Goal: Task Accomplishment & Management: Manage account settings

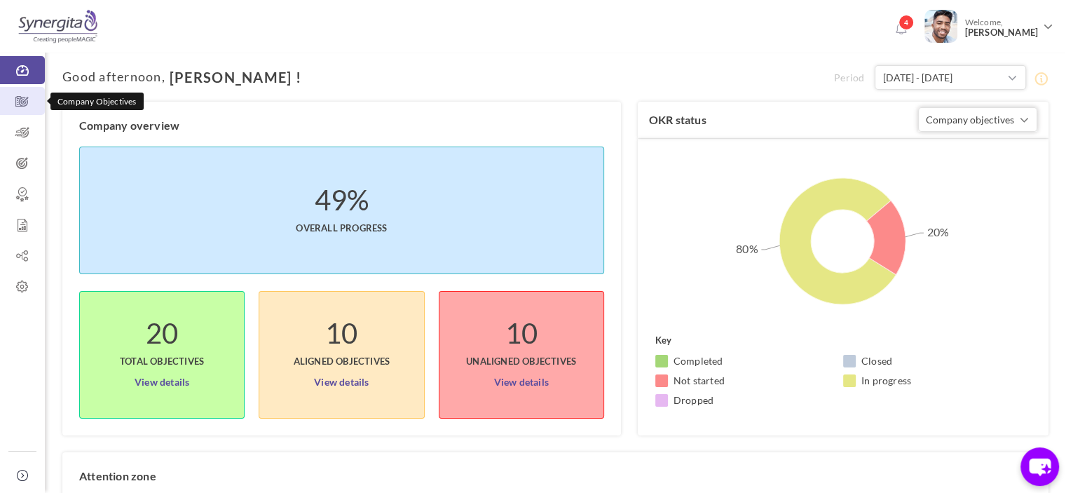
click at [4, 88] on link "Company Objectives" at bounding box center [22, 101] width 45 height 28
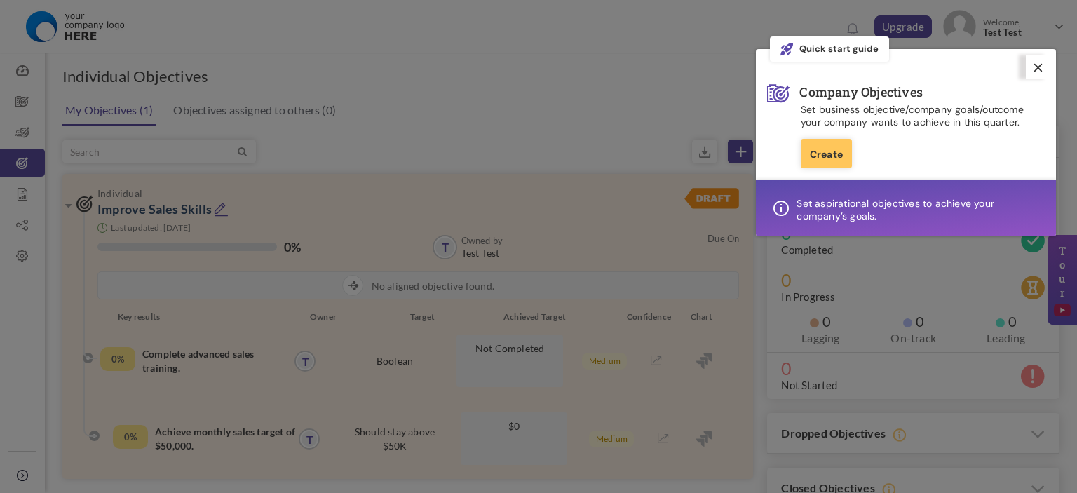
click at [1040, 65] on icon at bounding box center [1038, 68] width 8 height 8
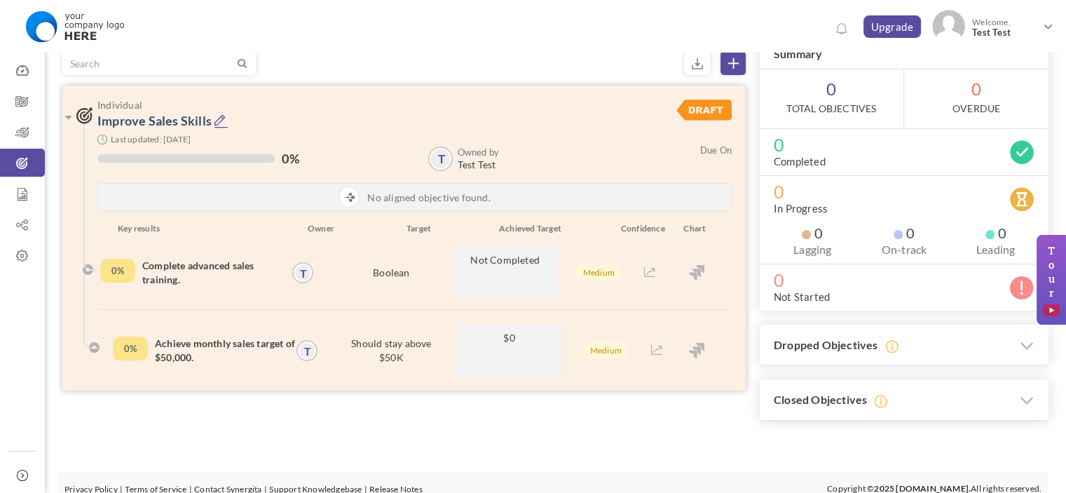
scroll to position [99, 0]
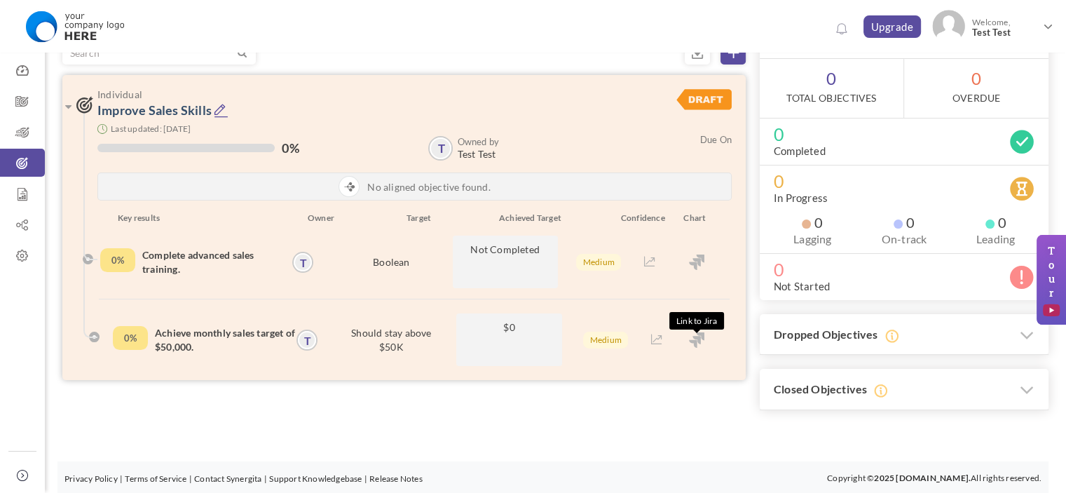
click at [695, 342] on img at bounding box center [696, 339] width 15 height 15
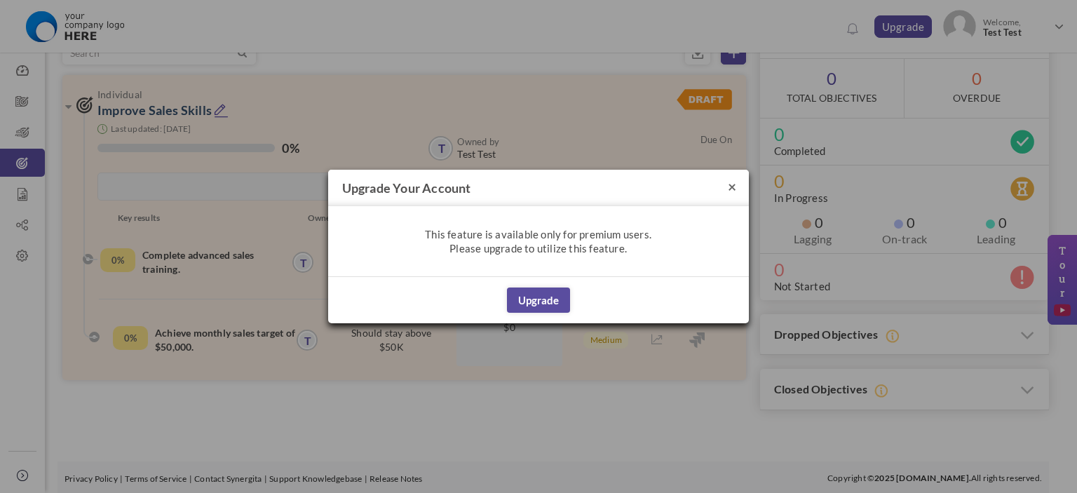
click at [728, 190] on button "×" at bounding box center [732, 186] width 8 height 15
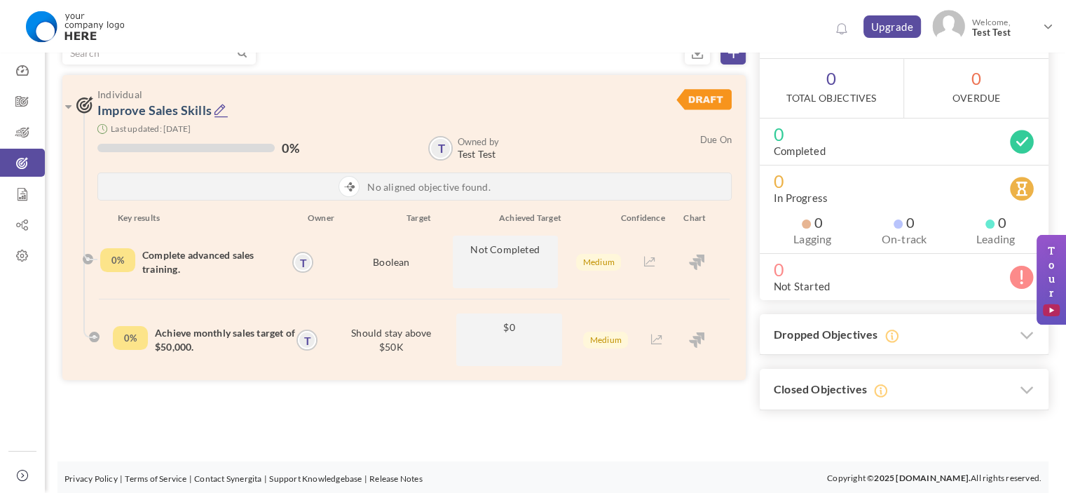
click at [18, 209] on li "Report" at bounding box center [22, 194] width 45 height 31
click at [20, 197] on icon at bounding box center [22, 194] width 45 height 14
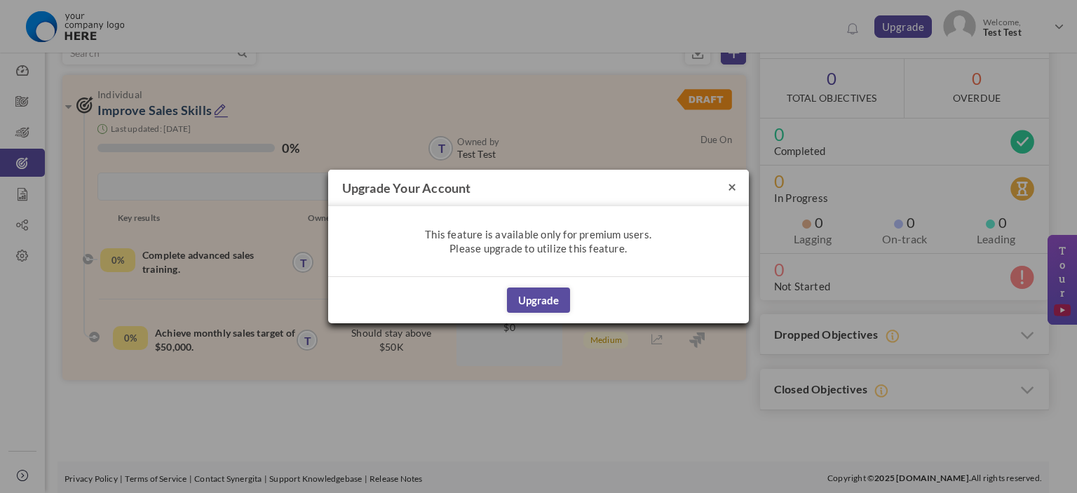
click at [733, 182] on button "×" at bounding box center [732, 186] width 8 height 15
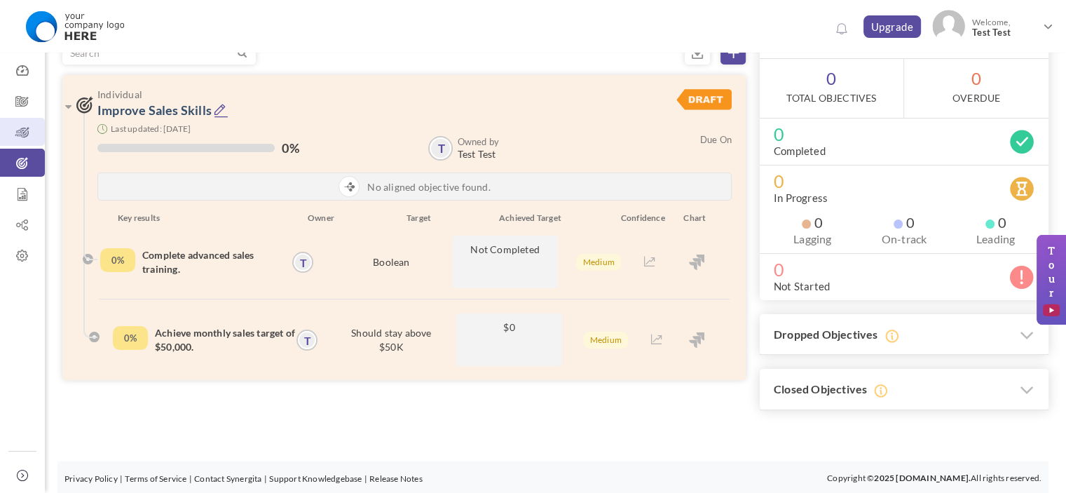
click at [22, 125] on icon at bounding box center [22, 132] width 45 height 14
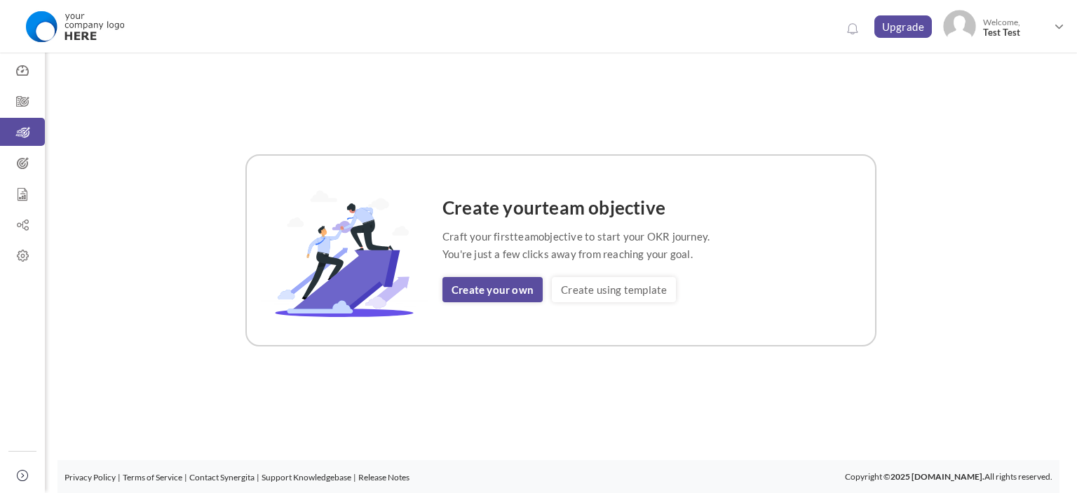
click at [512, 302] on div "Create your team objective Craft your first team objective to start your OKR jo…" at bounding box center [560, 250] width 631 height 192
click at [510, 300] on link "Create your own" at bounding box center [492, 289] width 100 height 25
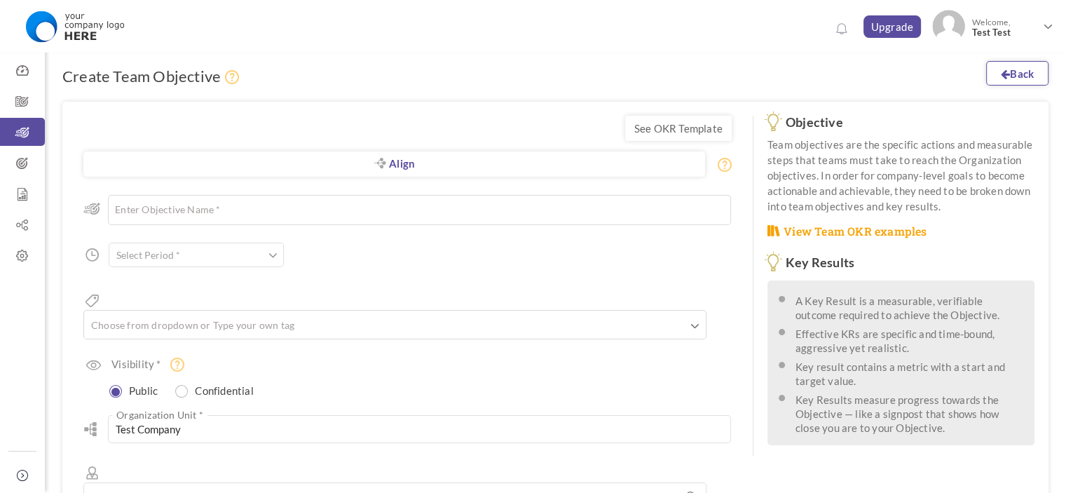
click at [1011, 69] on link "Back" at bounding box center [1017, 73] width 62 height 25
click at [0, 193] on icon at bounding box center [22, 194] width 45 height 14
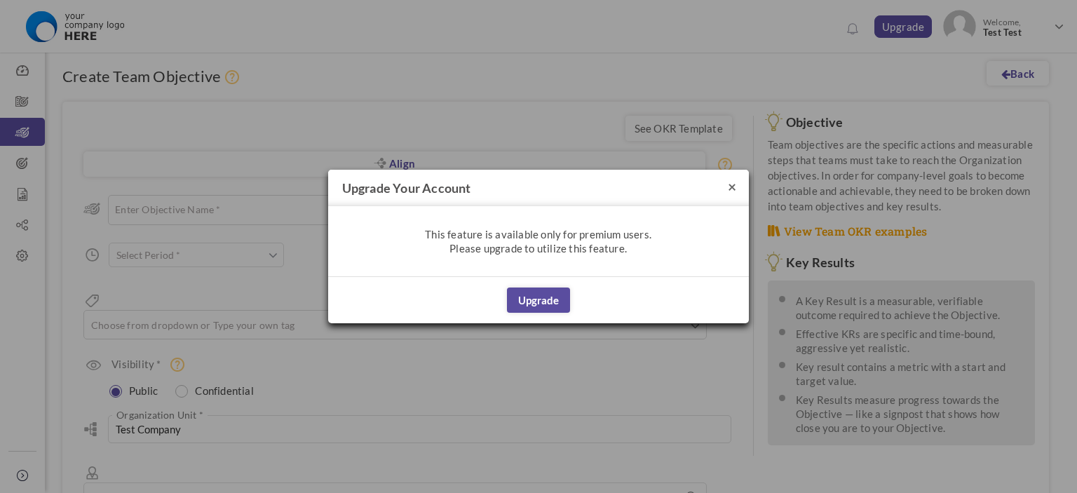
click at [730, 187] on button "×" at bounding box center [732, 186] width 8 height 15
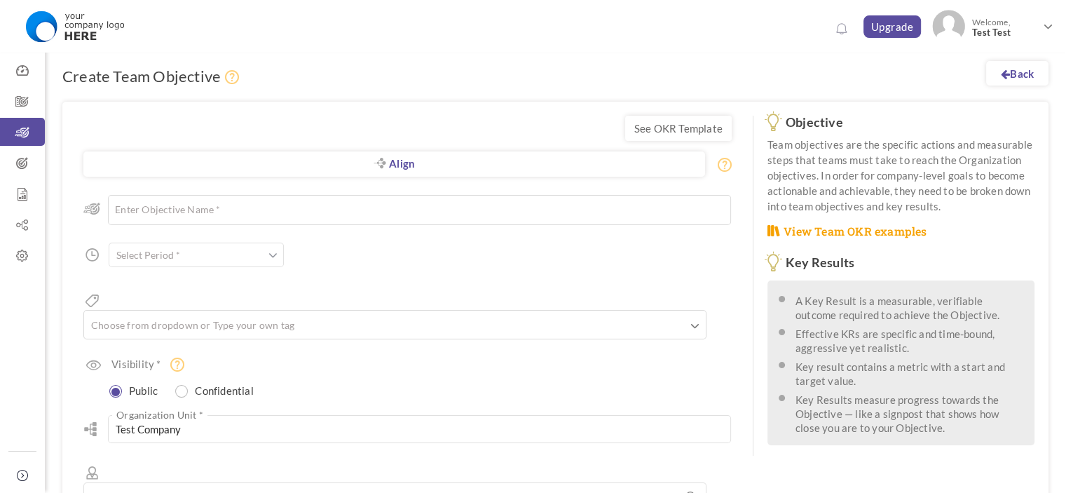
click at [22, 273] on div "Dashboard Company Objectives Team Objectives Individual Objectives Report OKR H…" at bounding box center [22, 246] width 45 height 493
click at [20, 247] on link "OKR Admin" at bounding box center [22, 255] width 45 height 28
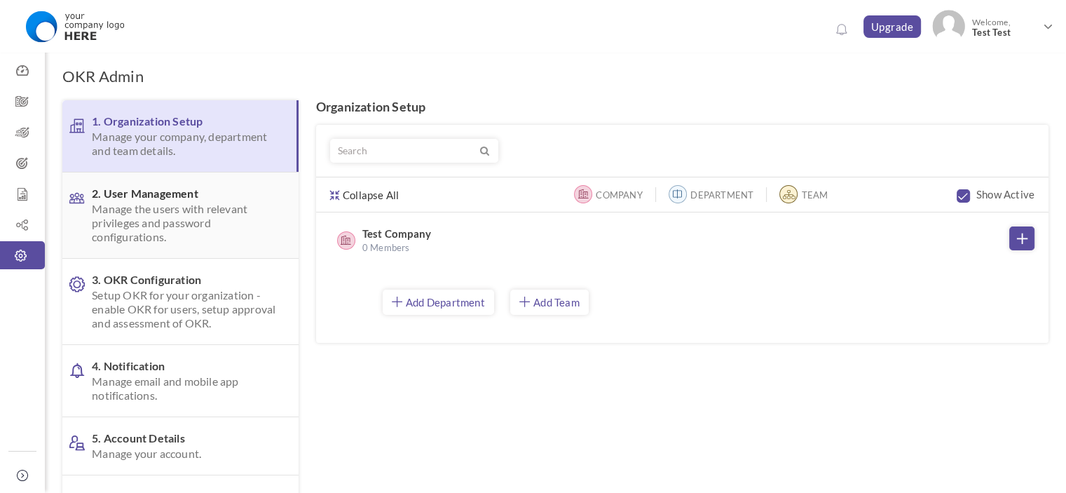
click at [224, 202] on span "Manage the users with relevant privileges and password configurations." at bounding box center [184, 223] width 184 height 42
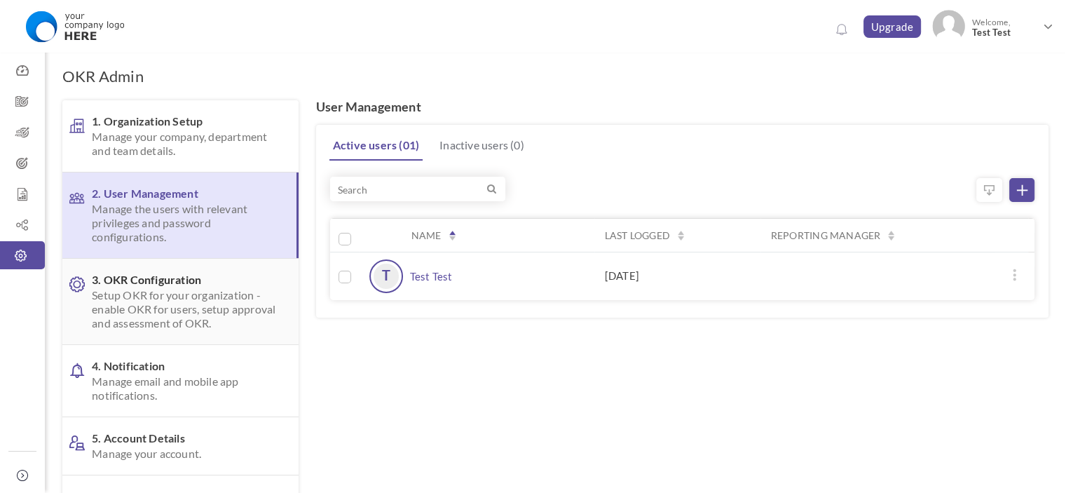
click at [205, 296] on span "Setup OKR for your organization - enable OKR for users, setup approval and asse…" at bounding box center [184, 309] width 184 height 42
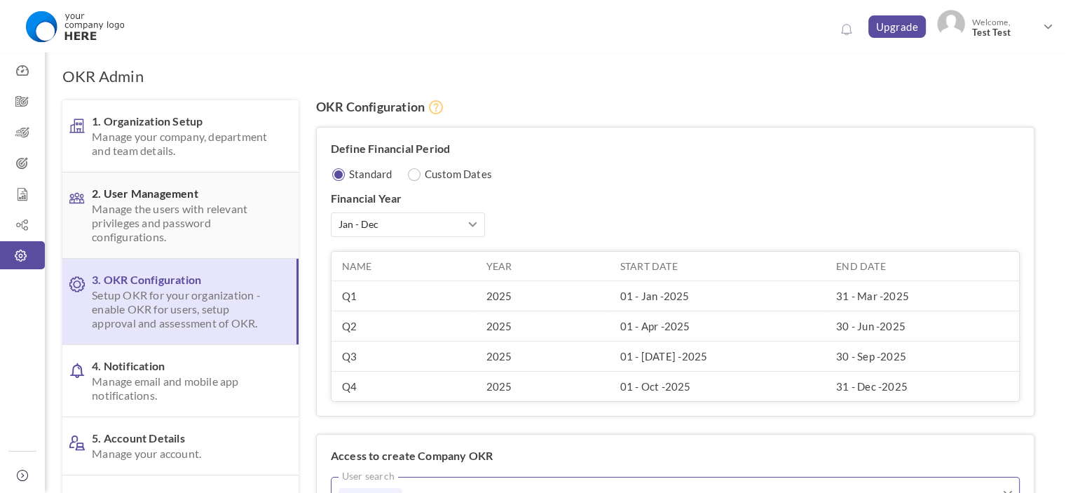
click at [172, 207] on span "Manage the users with relevant privileges and password configurations." at bounding box center [184, 223] width 184 height 42
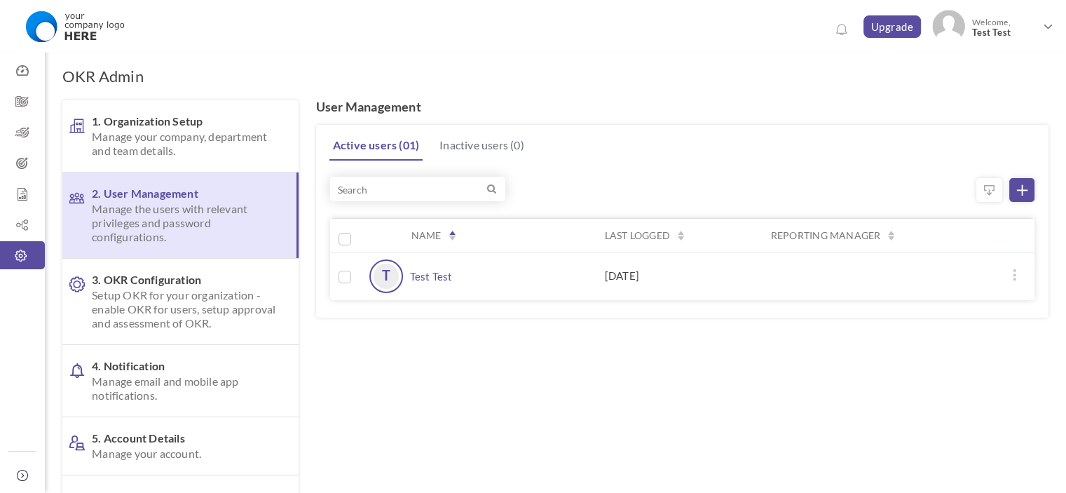
click at [443, 272] on link "Test Test" at bounding box center [448, 276] width 77 height 34
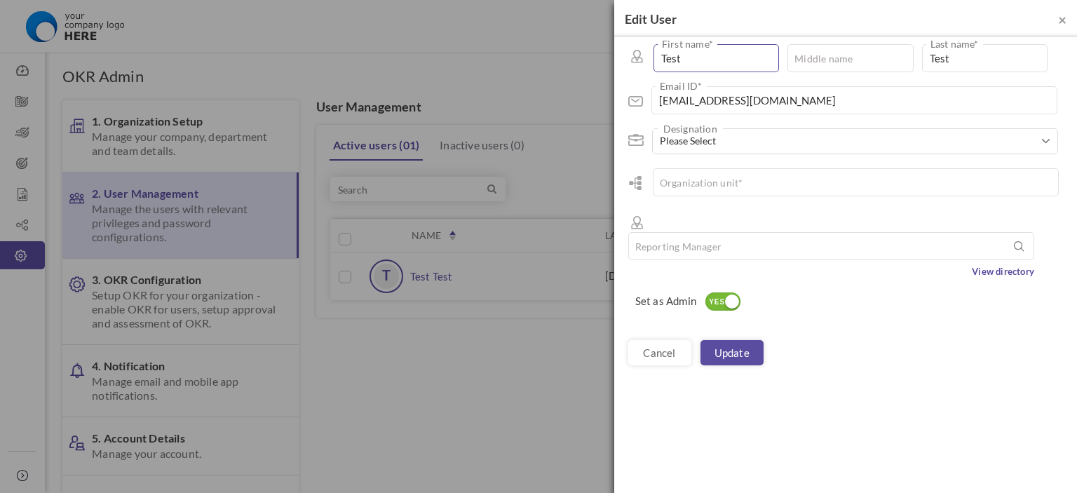
click at [733, 48] on input "Test" at bounding box center [715, 58] width 125 height 28
type input "Nivas"
type input "F"
type input "Starter"
click at [709, 142] on span "Please Select" at bounding box center [850, 141] width 380 height 14
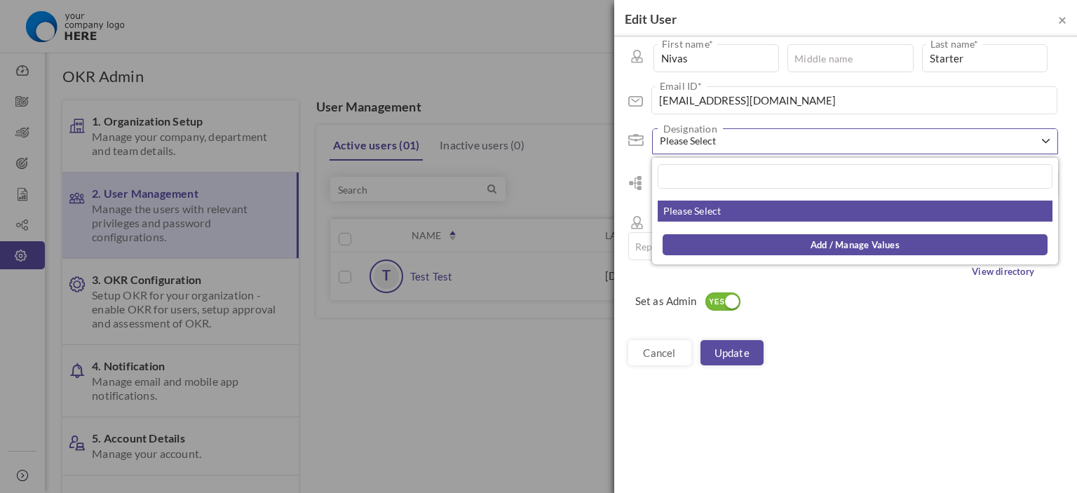
click at [709, 142] on span "Please Select" at bounding box center [850, 141] width 380 height 14
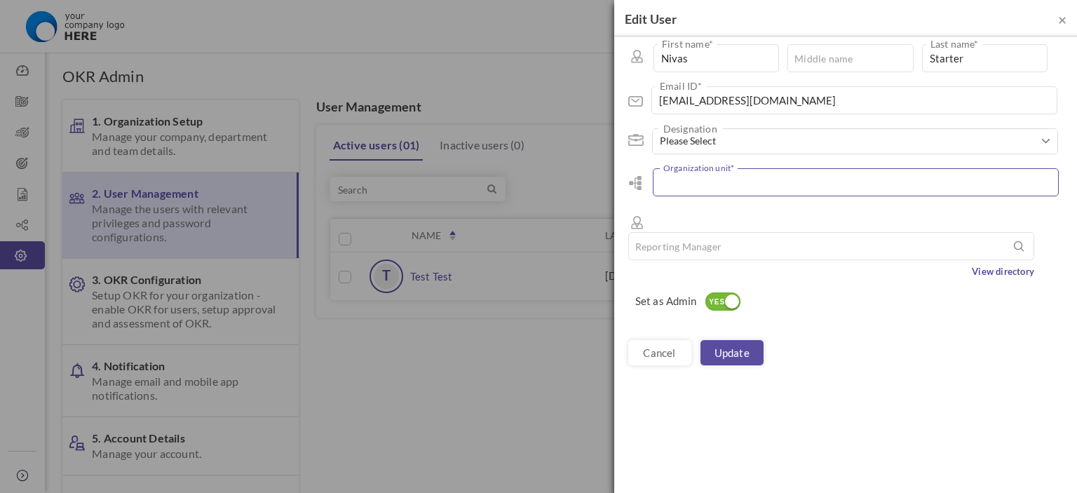
click at [715, 189] on input "text" at bounding box center [856, 182] width 406 height 28
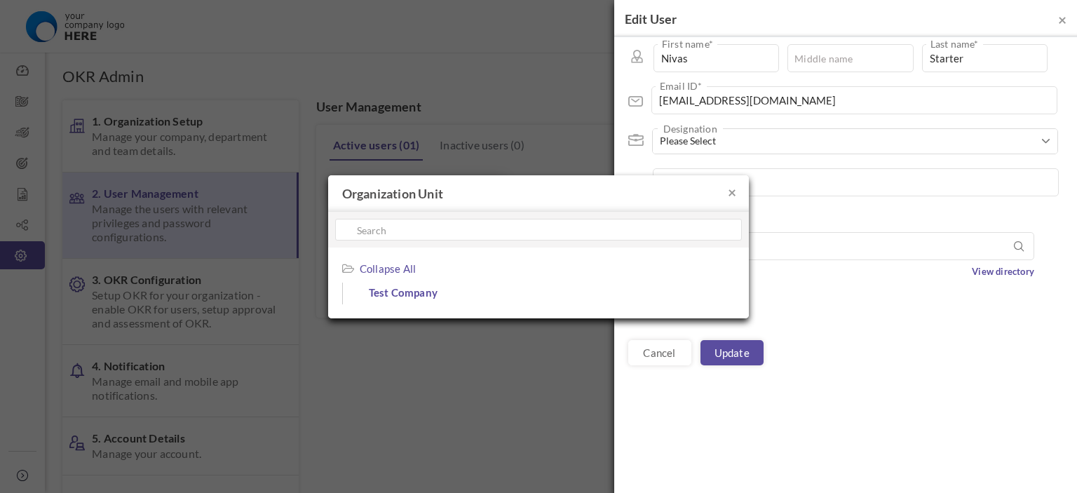
click at [422, 291] on span "Test Company" at bounding box center [493, 293] width 248 height 20
type input "Test Company"
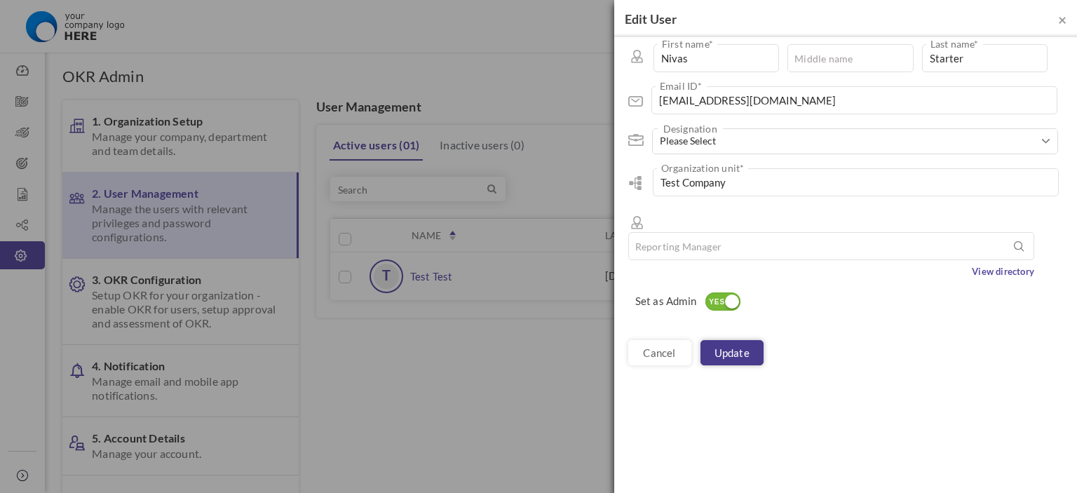
click at [739, 340] on link "Update" at bounding box center [731, 352] width 63 height 25
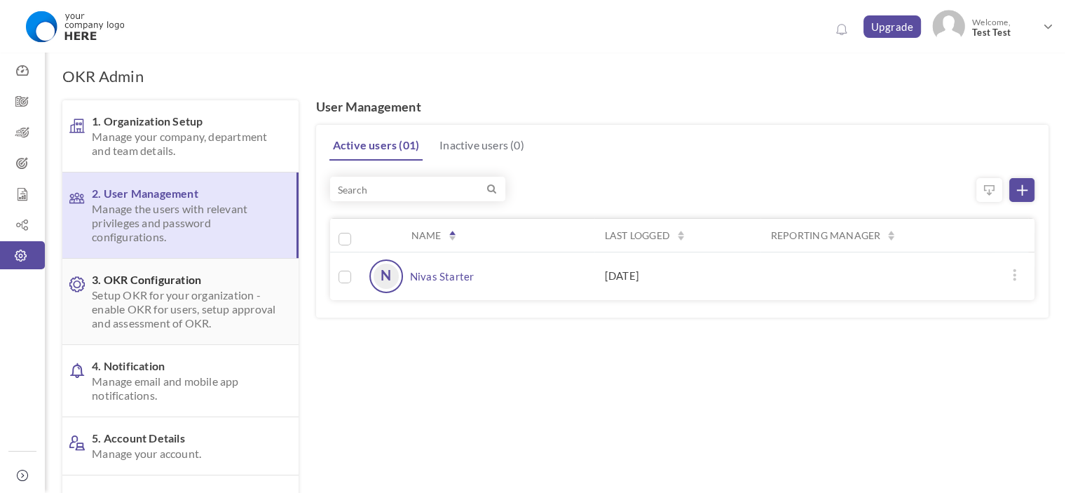
click at [238, 266] on link "3. OKR Configuration Setup OKR for your organization - enable OKR for users, se…" at bounding box center [180, 302] width 236 height 86
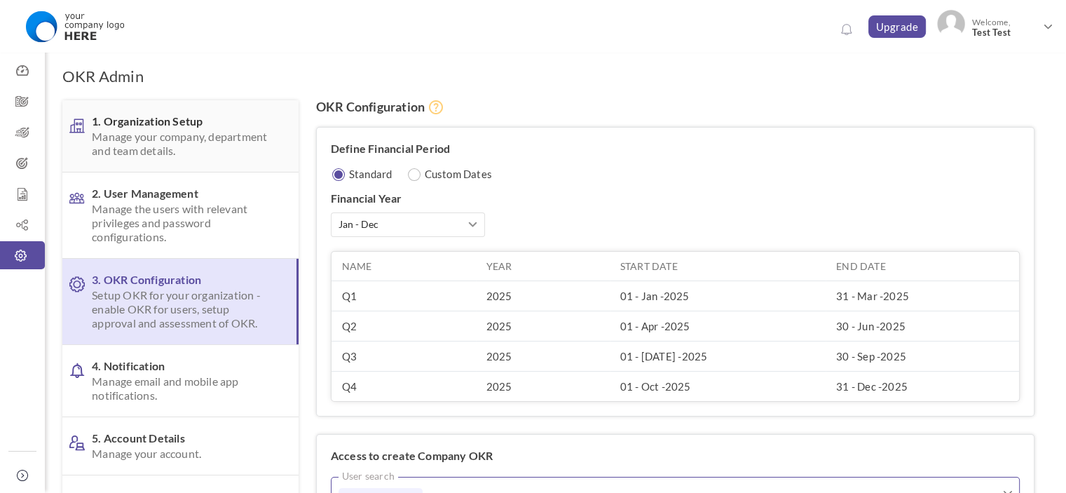
click at [199, 130] on span "Manage your company, department and team details." at bounding box center [184, 144] width 184 height 28
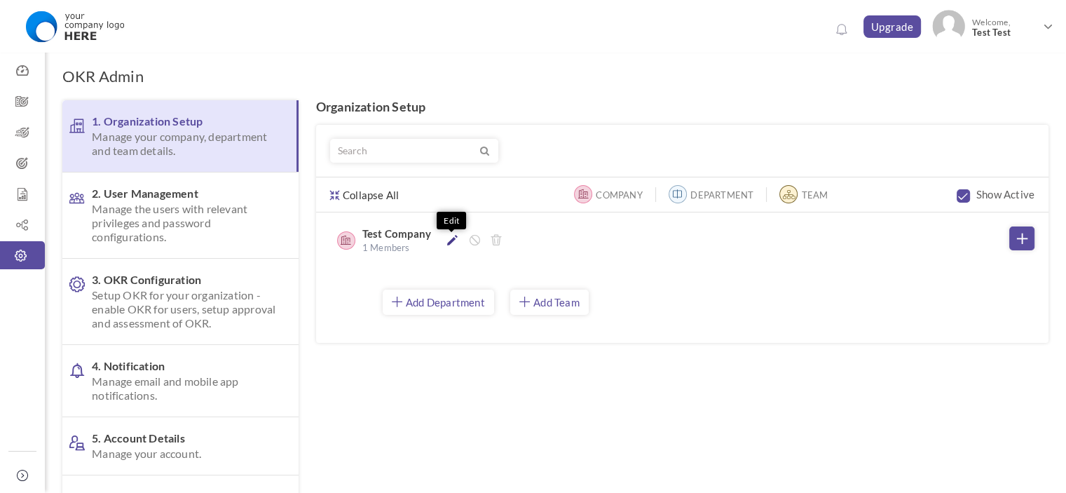
click at [451, 238] on icon at bounding box center [452, 240] width 11 height 11
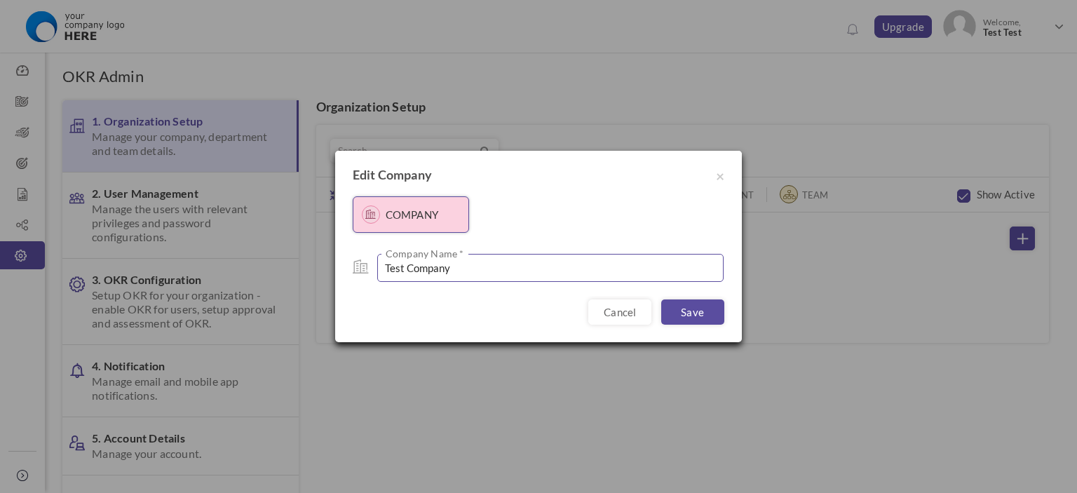
click at [442, 262] on input "Test Company" at bounding box center [550, 268] width 346 height 28
type input "Test Compandy"
click at [721, 317] on link "Save" at bounding box center [692, 311] width 63 height 25
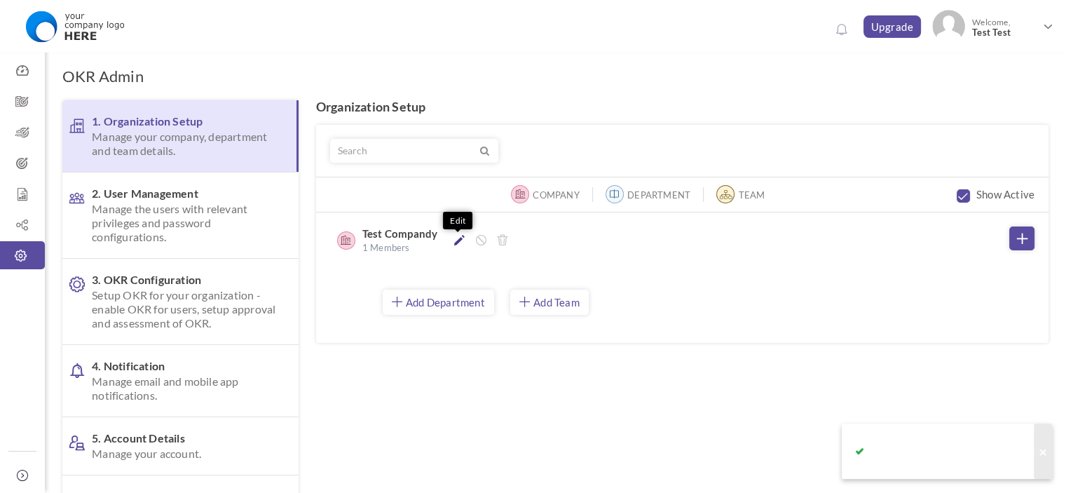
click at [454, 243] on icon at bounding box center [459, 240] width 11 height 11
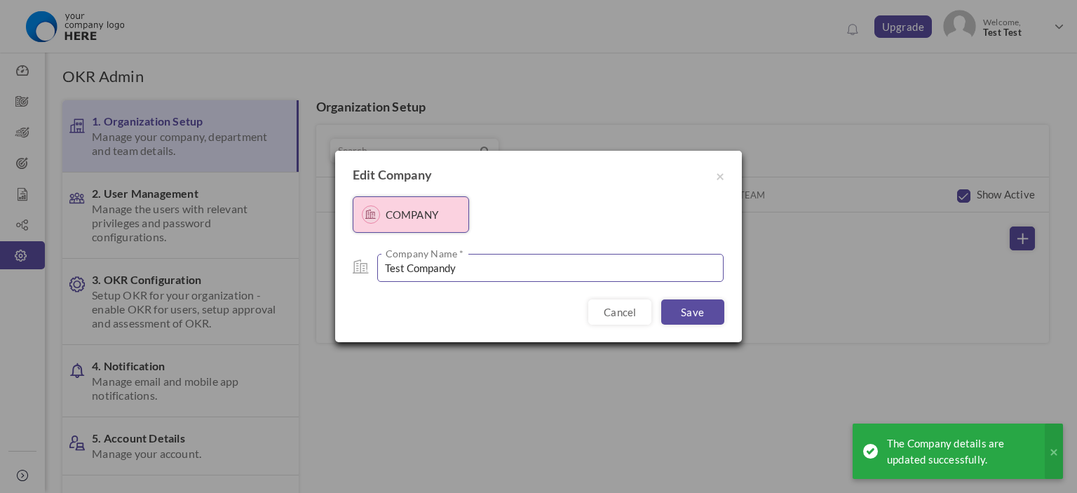
click at [496, 269] on input "Test Compandy" at bounding box center [550, 268] width 346 height 28
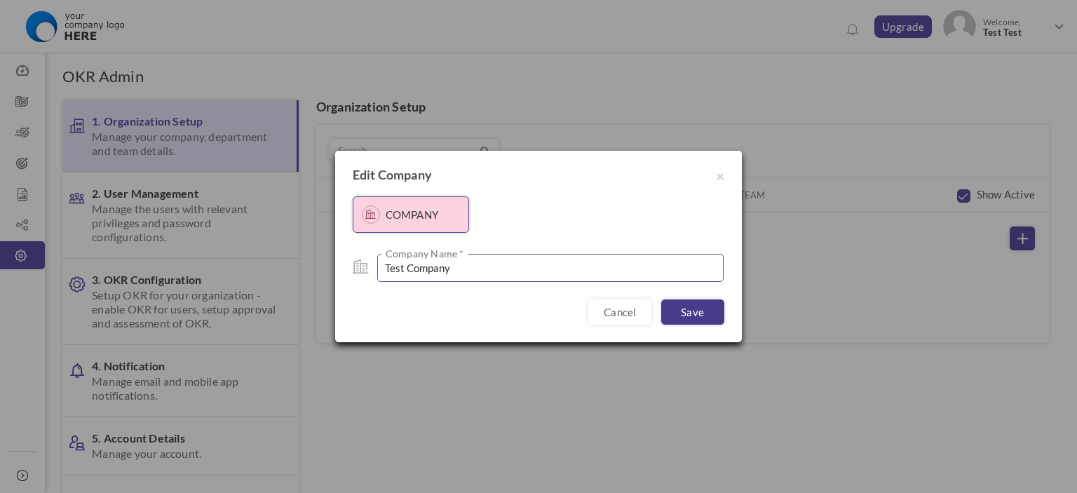
type input "Test Company"
click at [693, 322] on link "Save" at bounding box center [692, 311] width 63 height 25
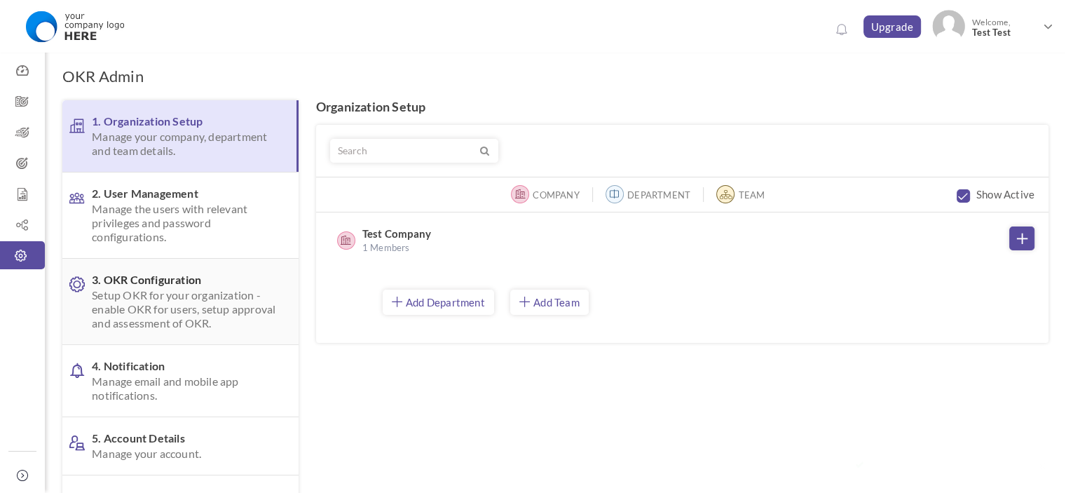
click at [208, 336] on link "3. OKR Configuration Setup OKR for your organization - enable OKR for users, se…" at bounding box center [180, 302] width 236 height 86
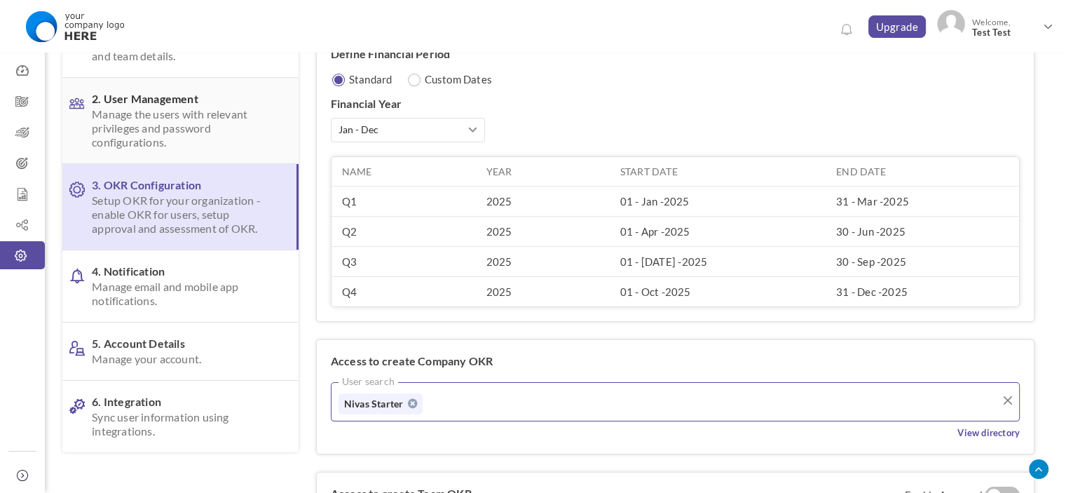
scroll to position [210, 0]
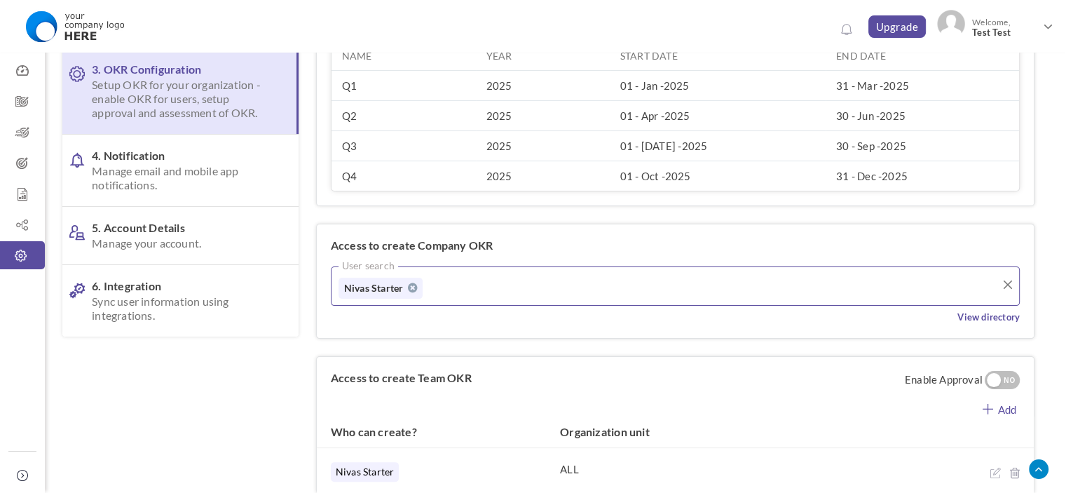
click at [185, 221] on span "5. Account Details Manage your account." at bounding box center [184, 235] width 184 height 29
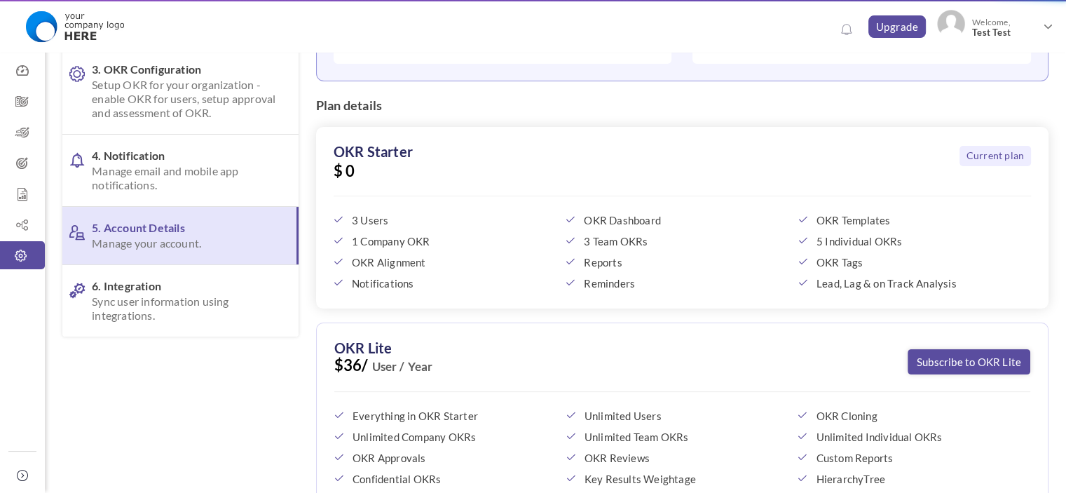
scroll to position [0, 0]
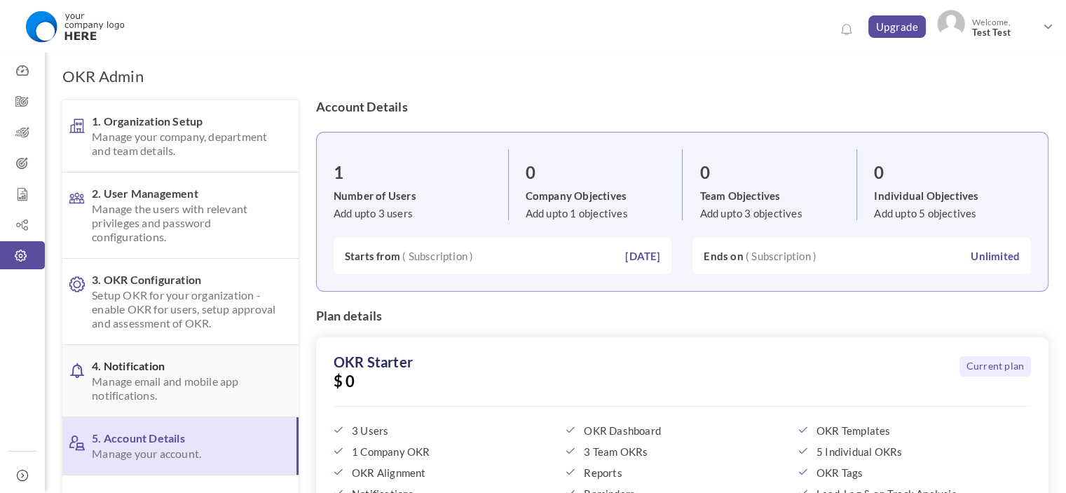
click at [152, 386] on span "Manage email and mobile app notifications." at bounding box center [184, 388] width 184 height 28
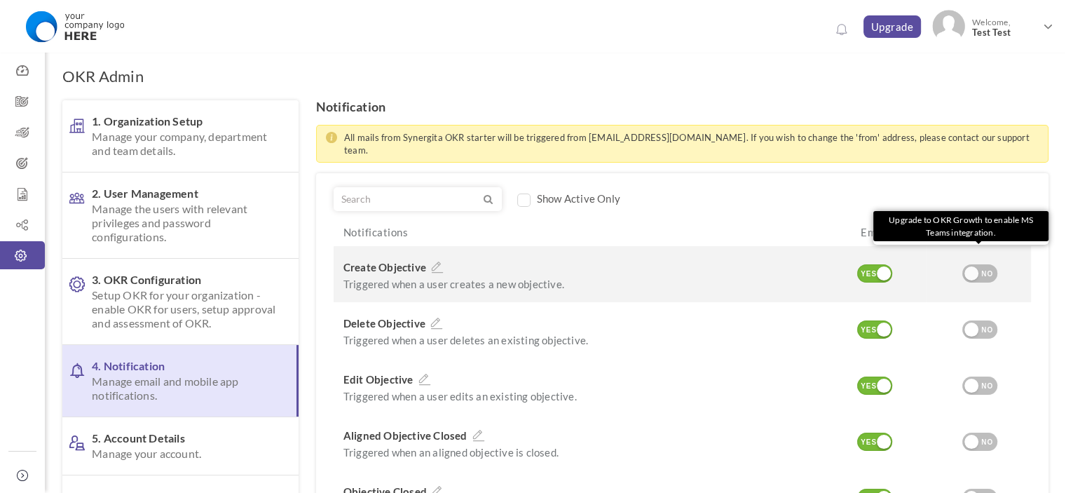
click at [975, 266] on div at bounding box center [972, 273] width 14 height 14
click at [974, 266] on div at bounding box center [972, 273] width 14 height 14
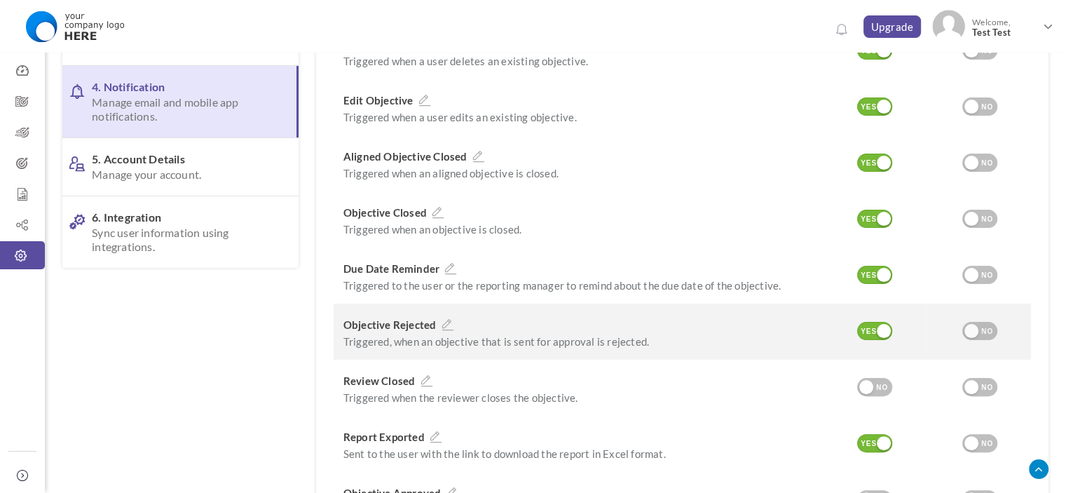
scroll to position [280, 0]
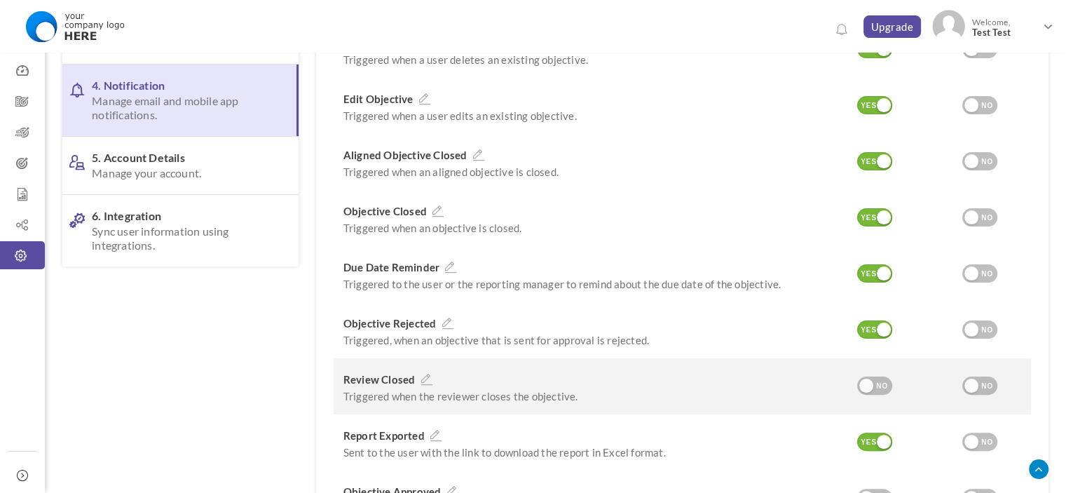
click at [876, 376] on div "YES NO" at bounding box center [874, 385] width 35 height 18
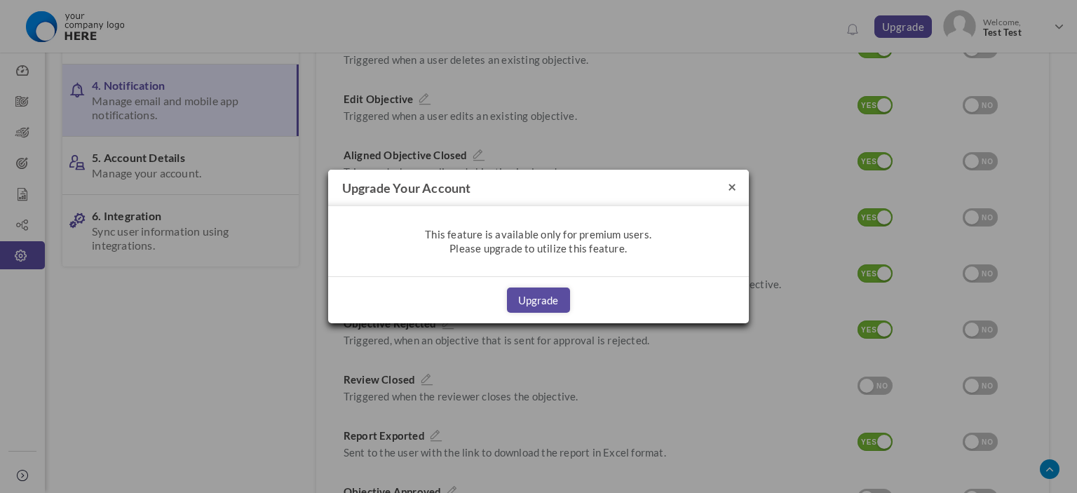
click at [734, 189] on button "×" at bounding box center [732, 186] width 8 height 15
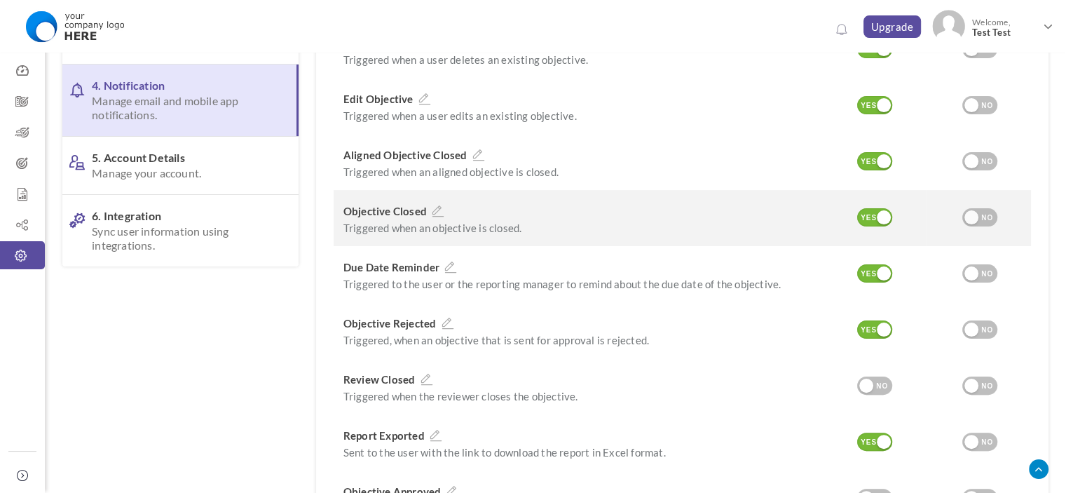
click at [863, 212] on div "YES" at bounding box center [868, 218] width 23 height 13
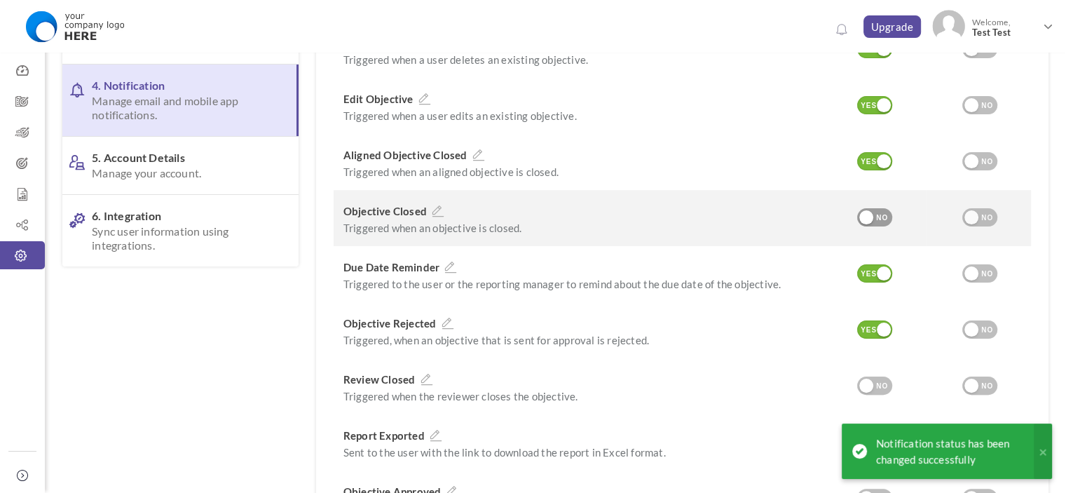
click at [863, 210] on div at bounding box center [866, 217] width 14 height 14
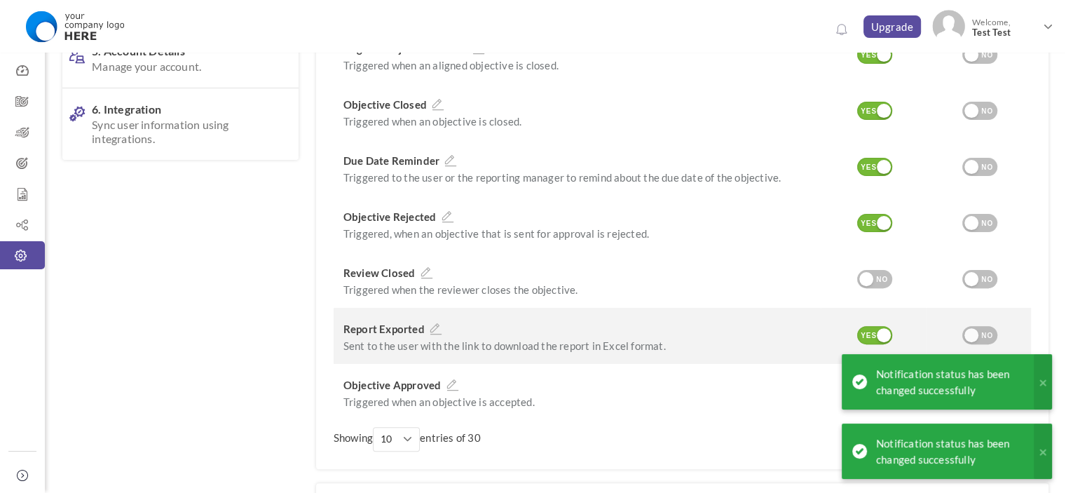
scroll to position [421, 0]
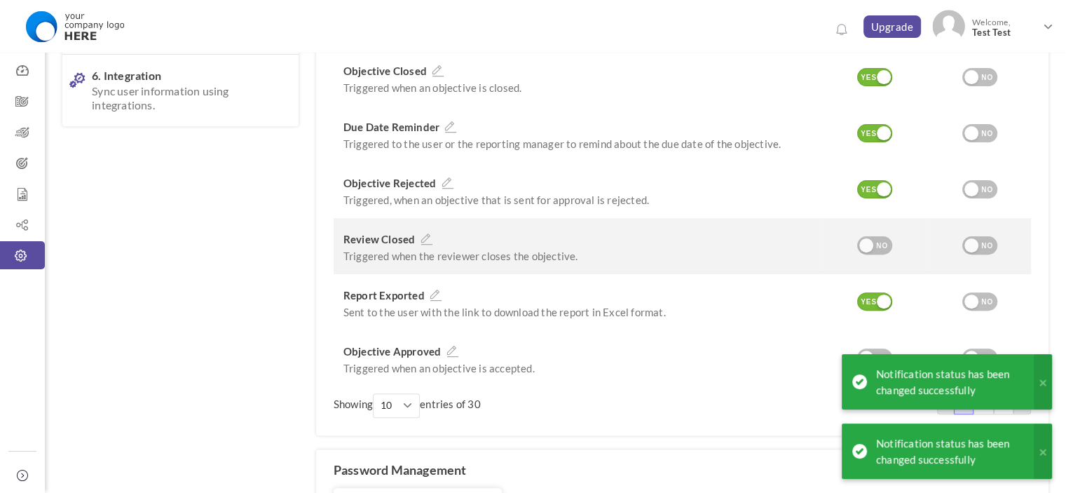
click at [870, 238] on div at bounding box center [866, 245] width 14 height 14
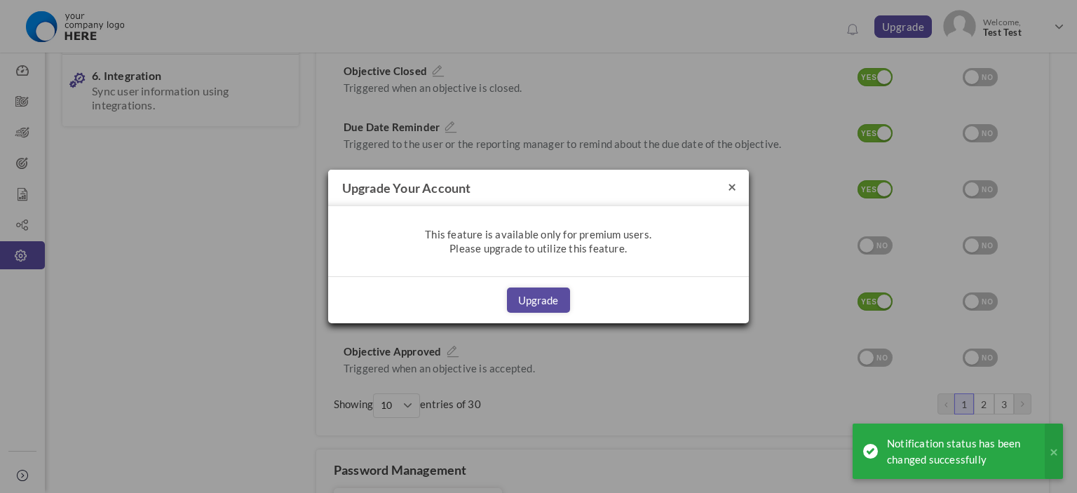
click at [731, 184] on button "×" at bounding box center [732, 186] width 8 height 15
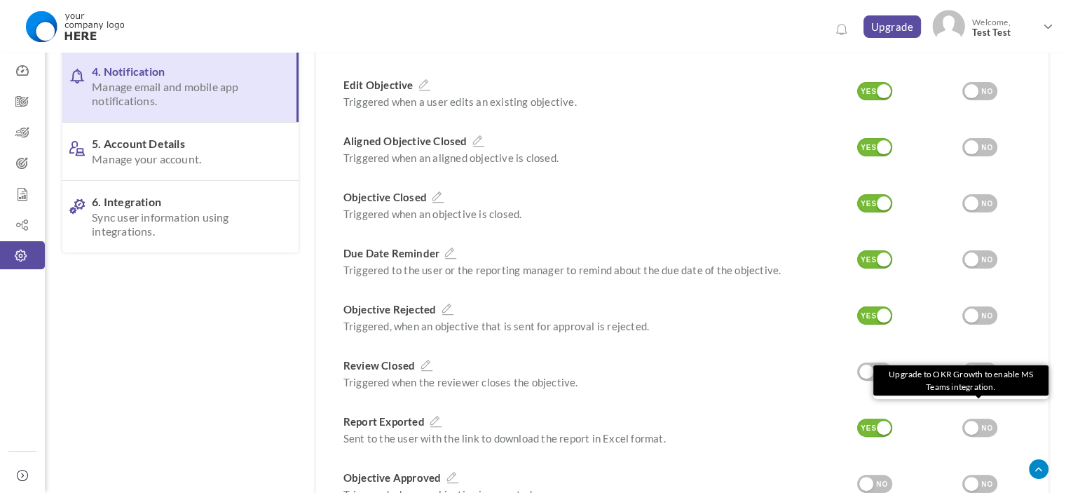
scroll to position [140, 0]
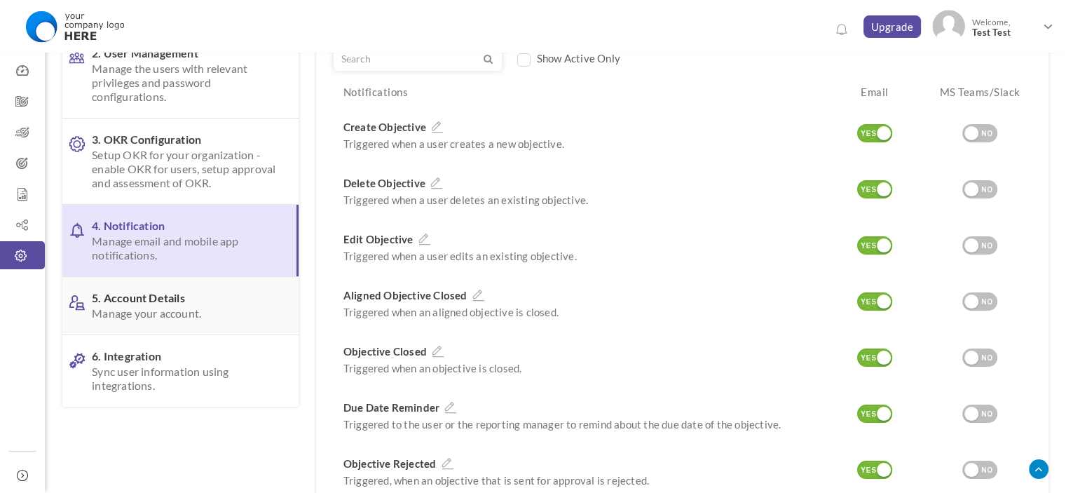
click at [186, 315] on span "Manage your account." at bounding box center [184, 313] width 184 height 14
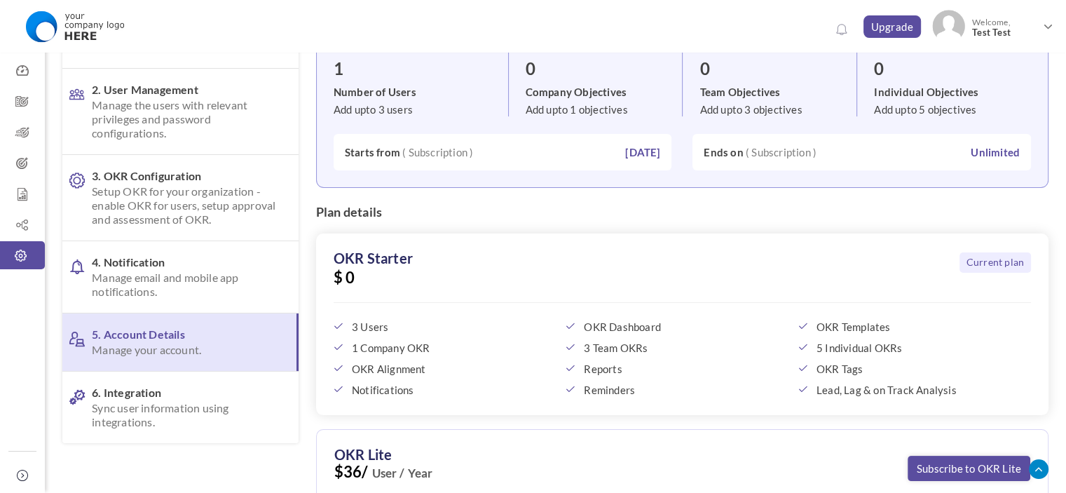
scroll to position [280, 0]
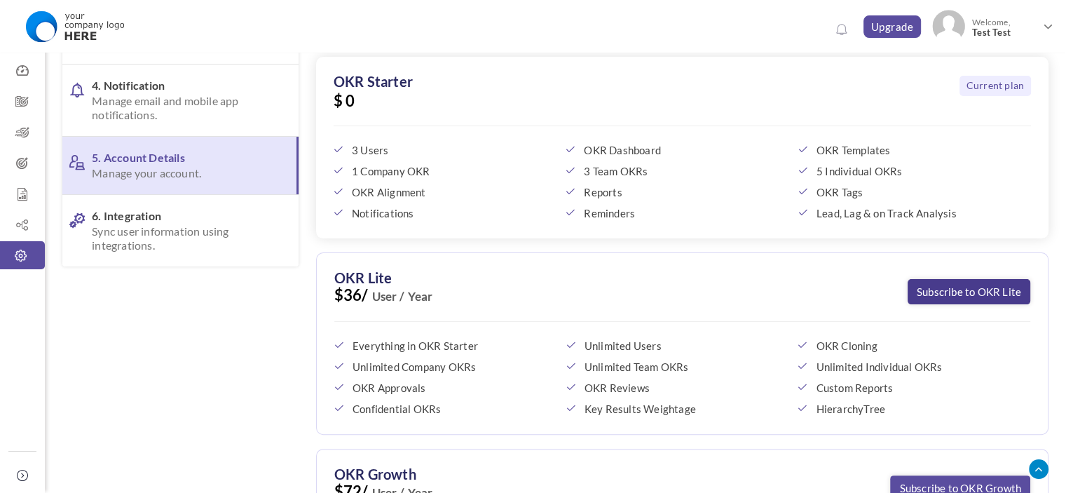
click at [965, 296] on link "Subscribe to OKR Lite" at bounding box center [969, 291] width 123 height 25
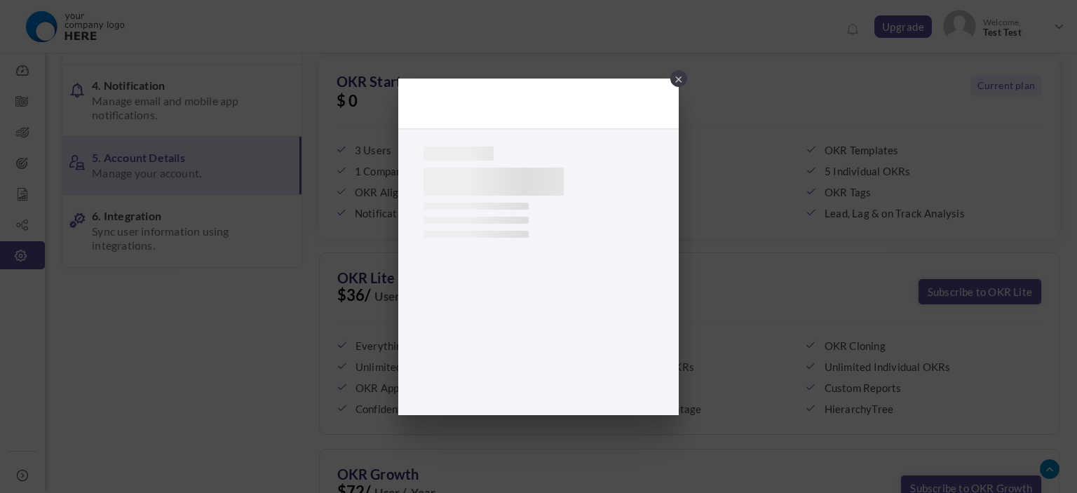
click at [676, 78] on div "×" at bounding box center [678, 78] width 17 height 17
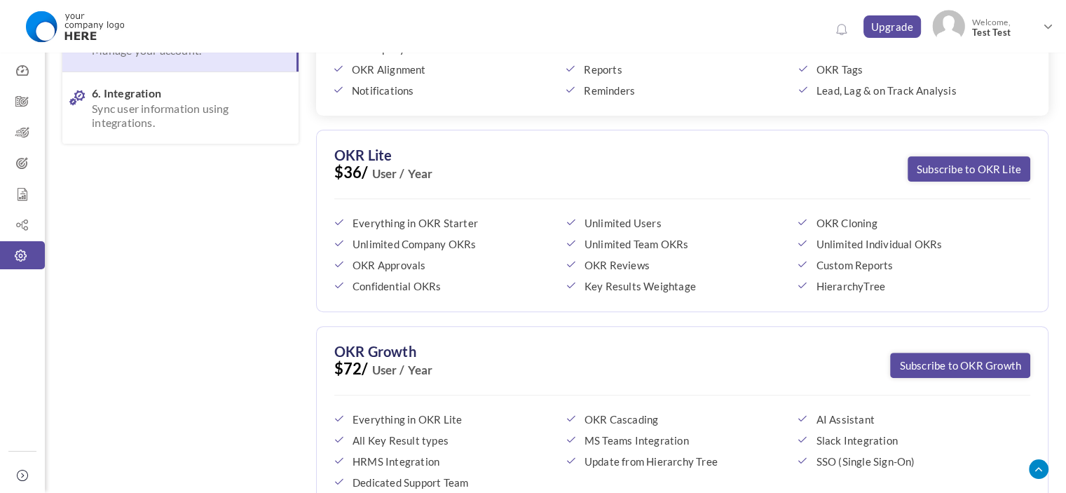
scroll to position [494, 0]
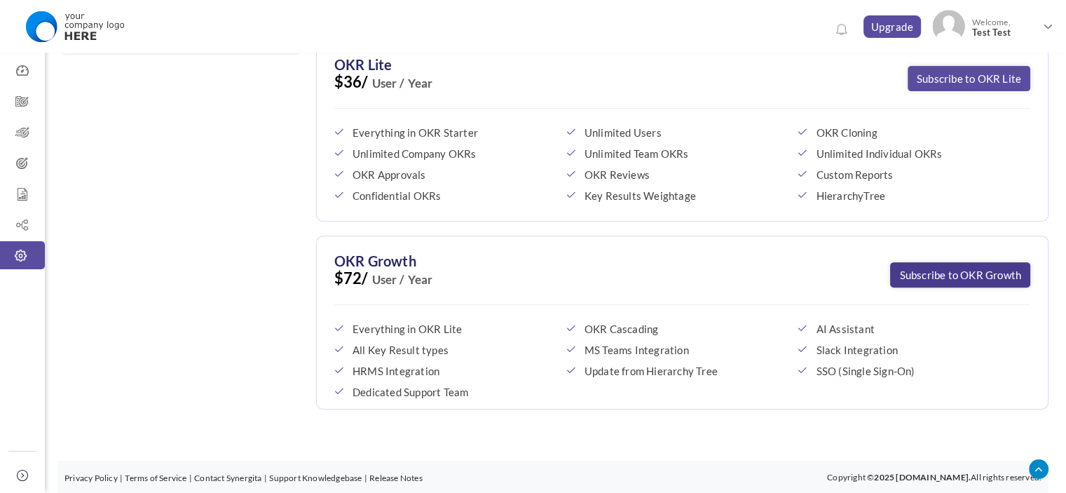
click at [980, 273] on link "Subscribe to OKR Growth" at bounding box center [960, 274] width 140 height 25
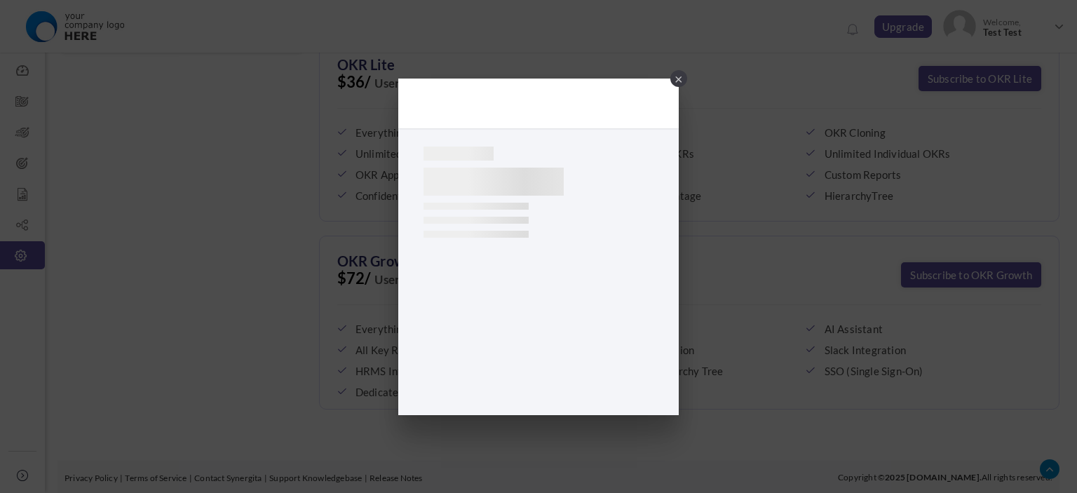
click at [674, 74] on div "×" at bounding box center [678, 78] width 17 height 17
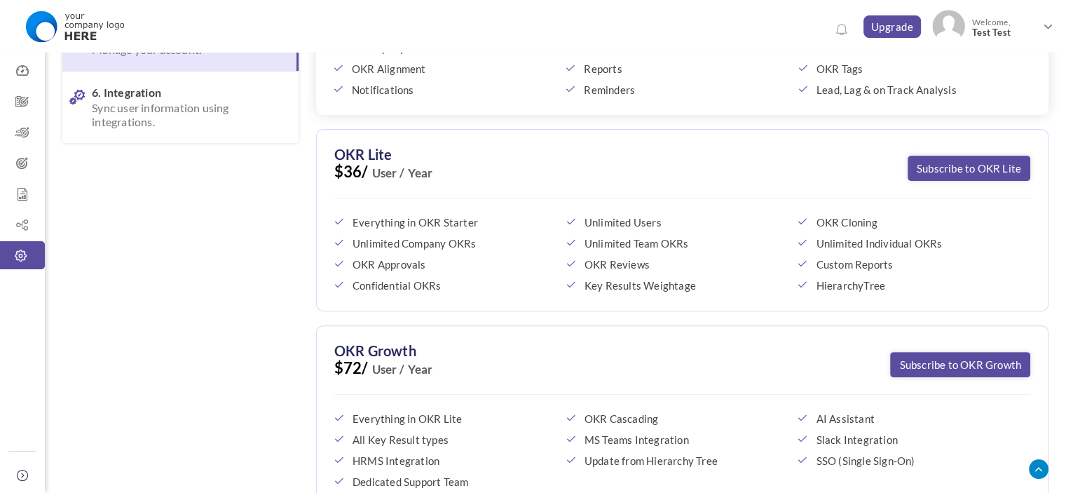
scroll to position [283, 0]
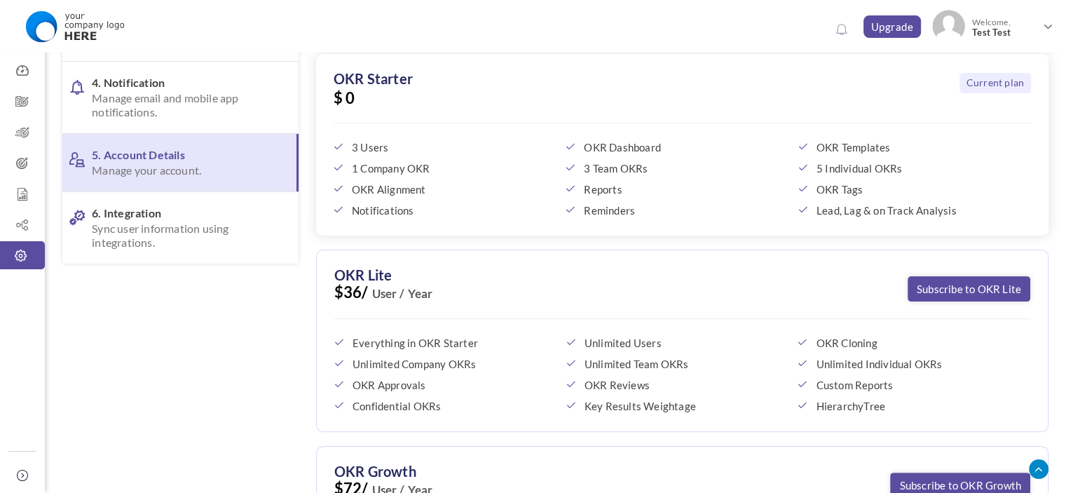
click at [909, 38] on ul "0 Upgrade Upgrade Upgrade Welcome, Test Test Test Test Support Change Password" at bounding box center [945, 28] width 229 height 39
click at [882, 27] on link "Upgrade" at bounding box center [893, 26] width 58 height 22
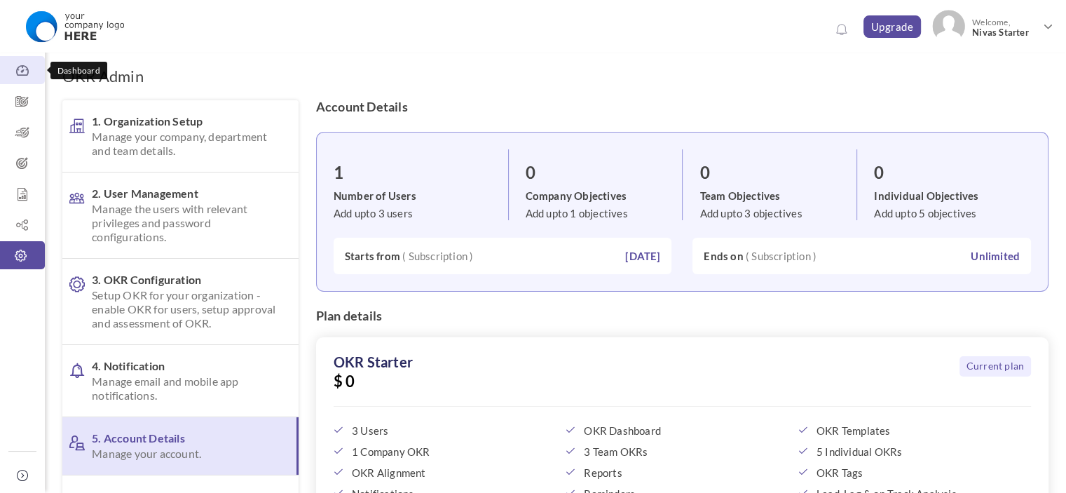
click at [11, 67] on icon at bounding box center [22, 71] width 45 height 14
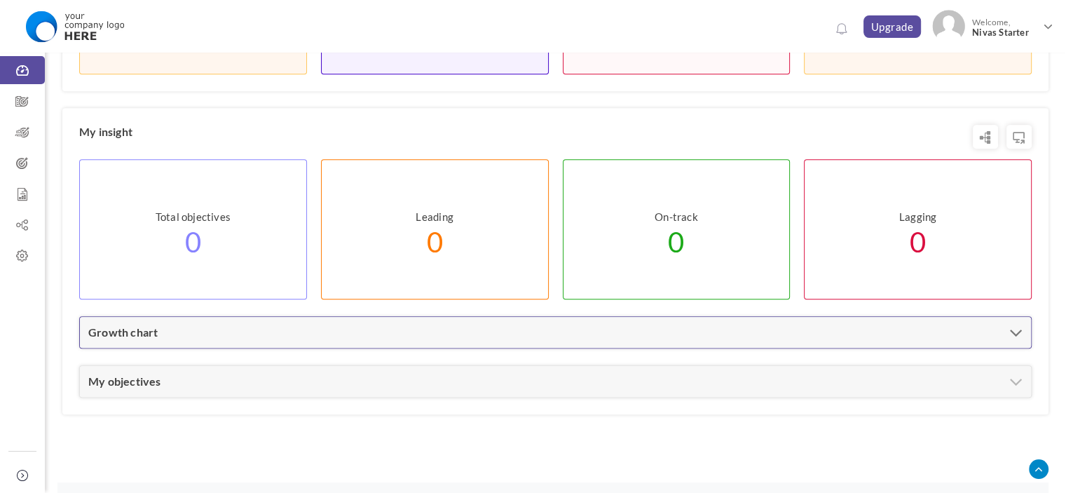
scroll to position [618, 0]
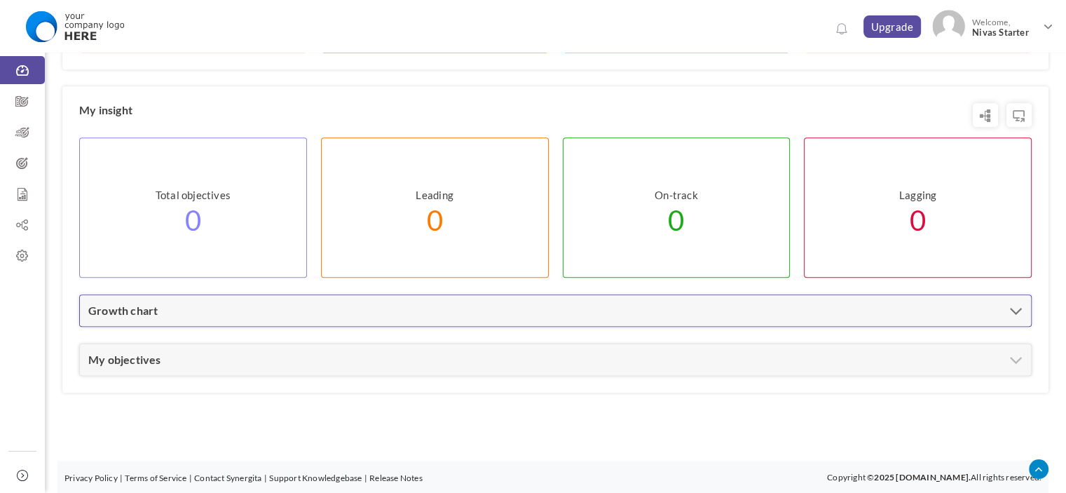
click at [589, 305] on div "Growth chart" at bounding box center [555, 310] width 951 height 31
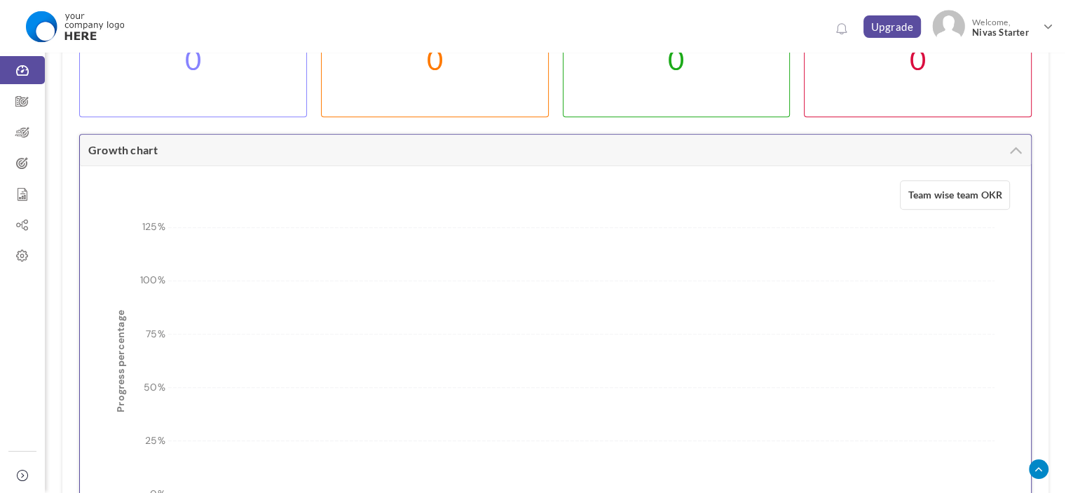
scroll to position [899, 0]
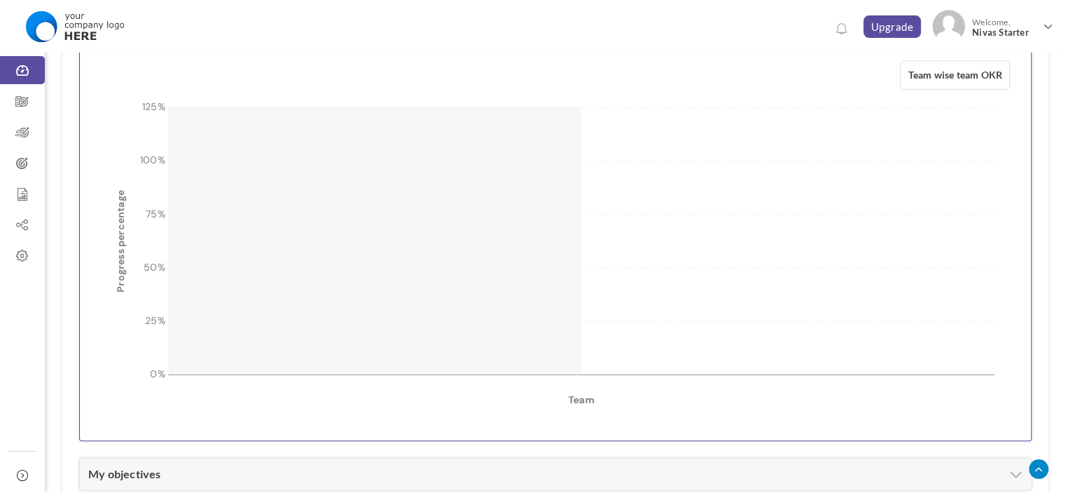
click at [490, 288] on rect at bounding box center [581, 240] width 827 height 267
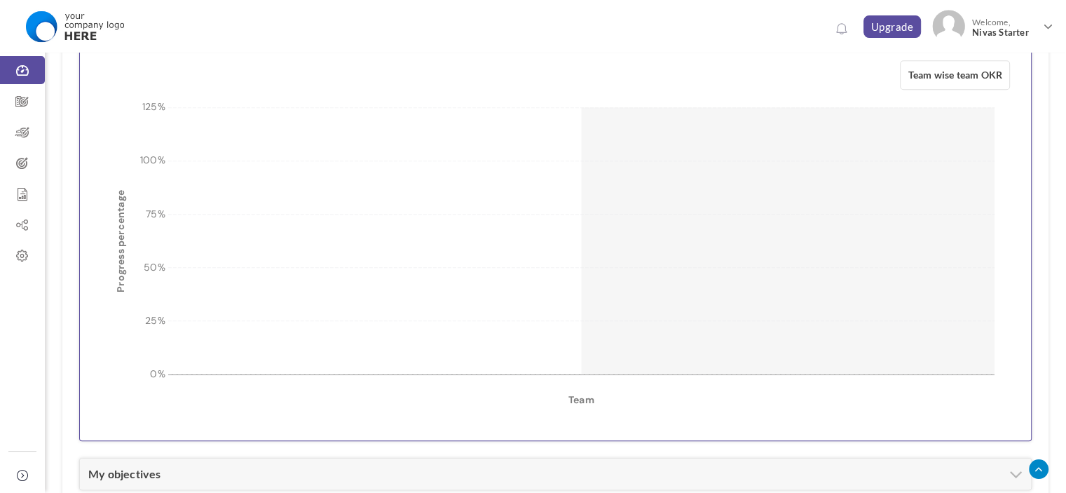
click at [716, 297] on rect at bounding box center [581, 240] width 827 height 267
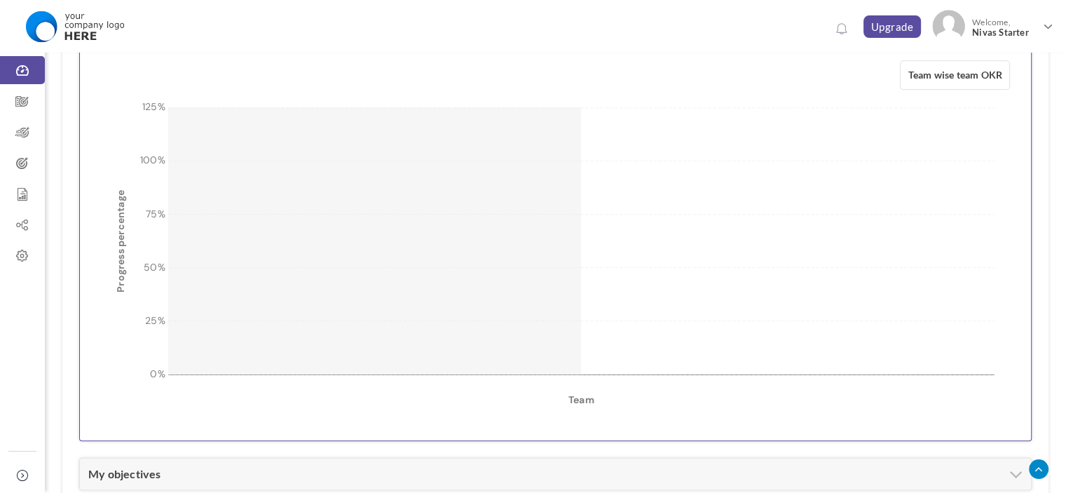
scroll to position [829, 0]
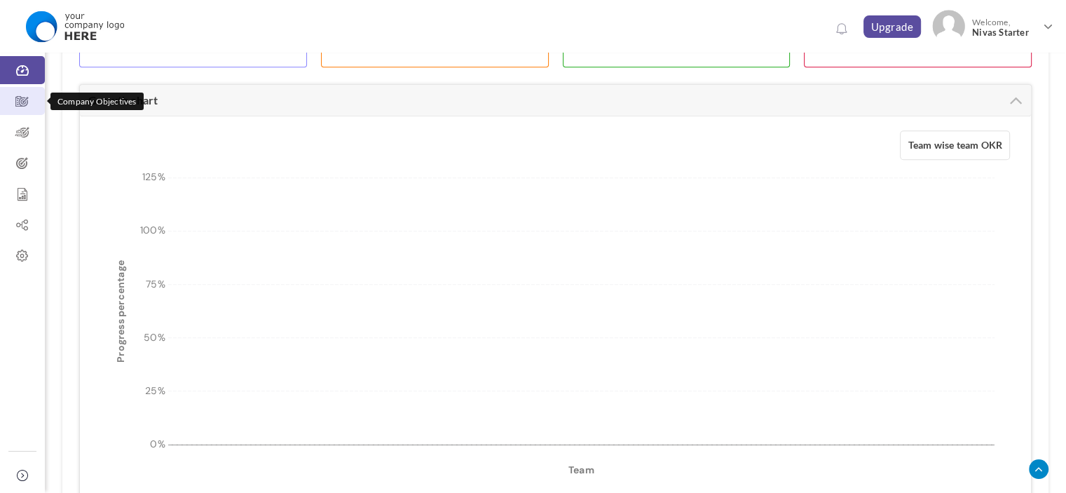
click at [7, 88] on link "Company Objectives" at bounding box center [22, 101] width 45 height 28
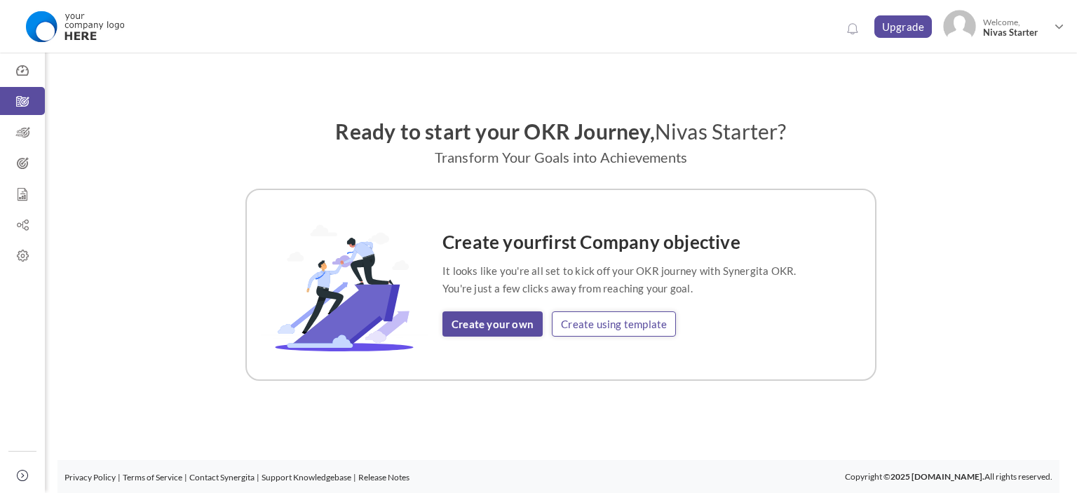
click at [650, 325] on link "Create using template" at bounding box center [614, 323] width 124 height 25
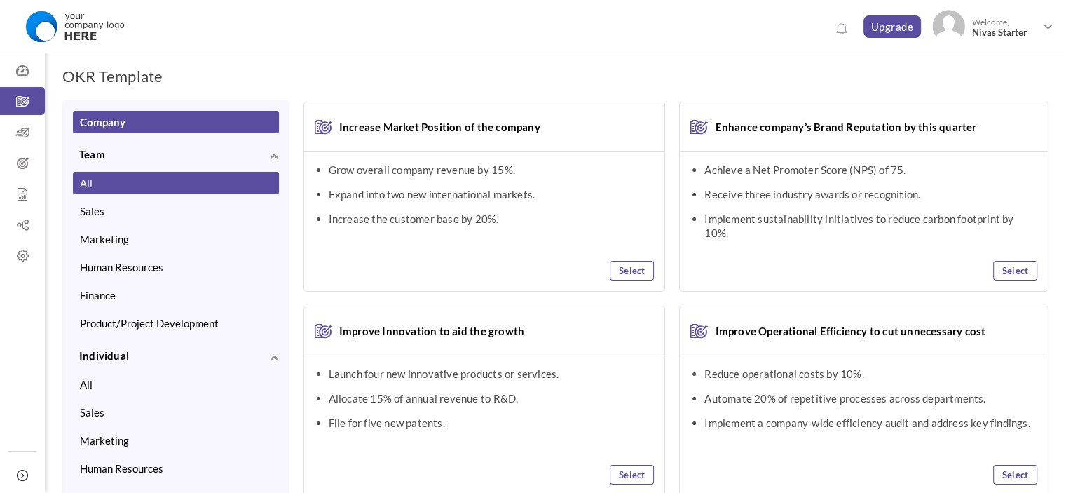
click at [150, 182] on button "All" at bounding box center [176, 183] width 206 height 22
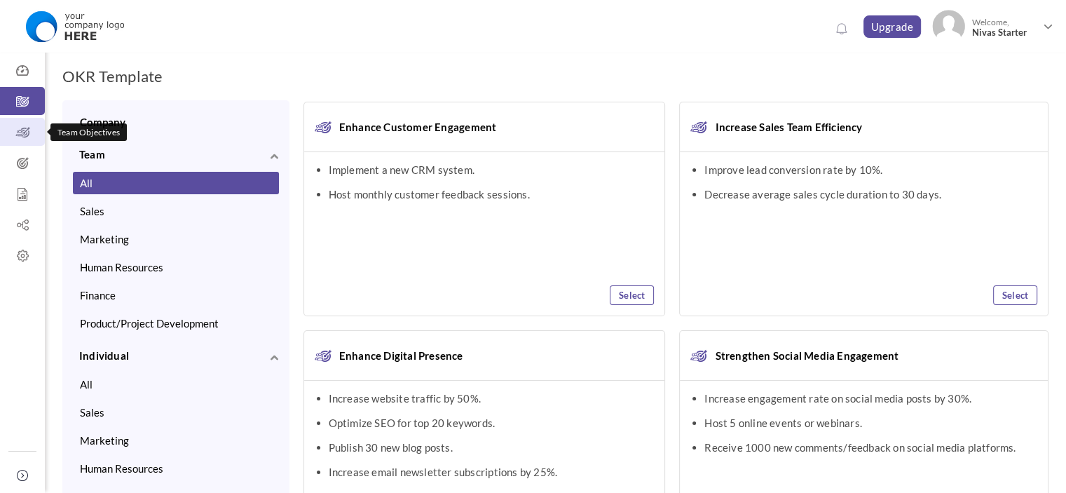
click at [21, 128] on icon at bounding box center [22, 132] width 45 height 14
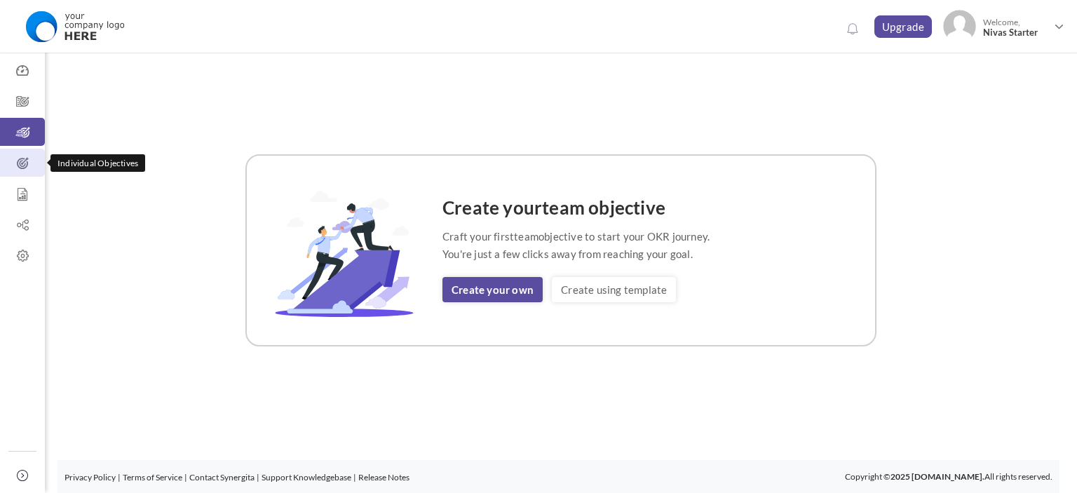
click at [23, 154] on link "Individual Objectives" at bounding box center [22, 163] width 45 height 28
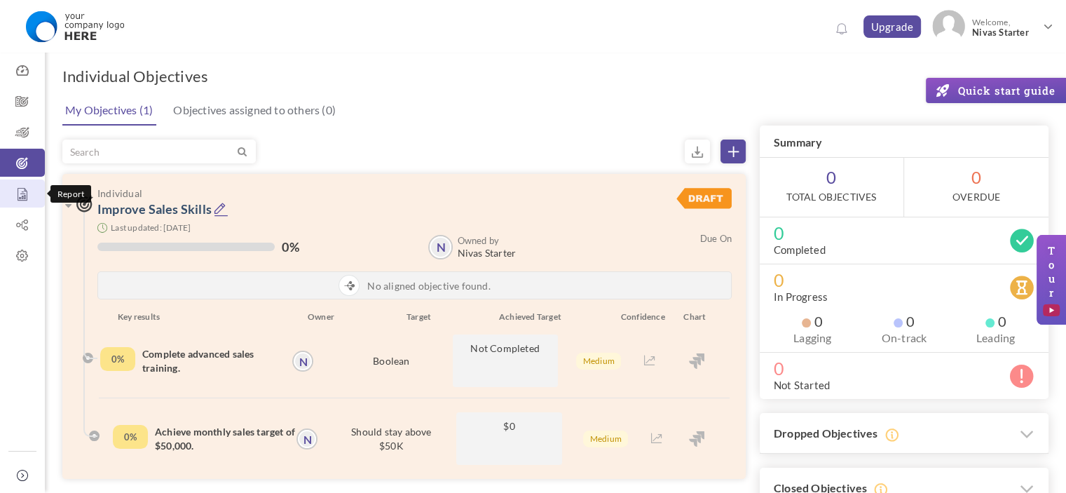
click at [25, 201] on link "Report" at bounding box center [22, 193] width 45 height 28
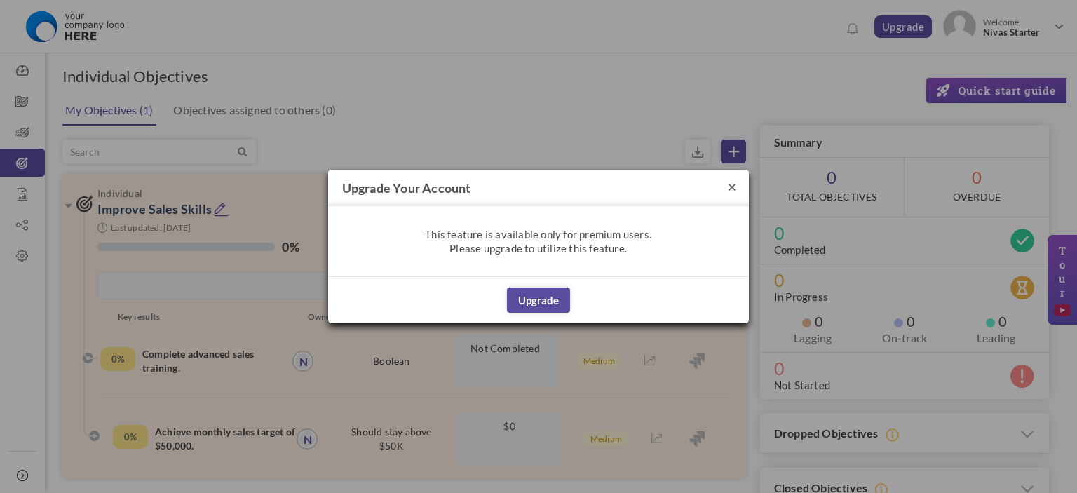
click at [735, 186] on button "×" at bounding box center [732, 186] width 8 height 15
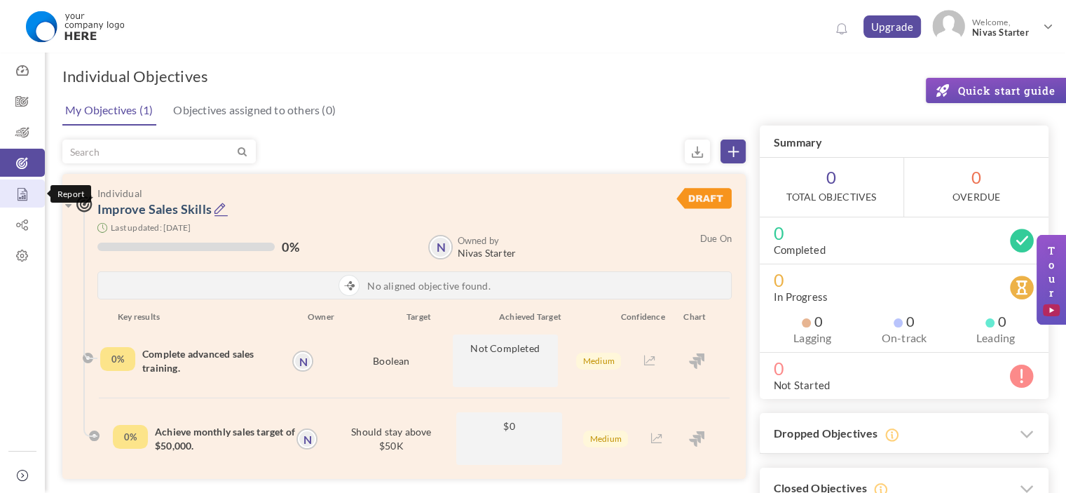
click at [34, 193] on icon at bounding box center [22, 194] width 45 height 14
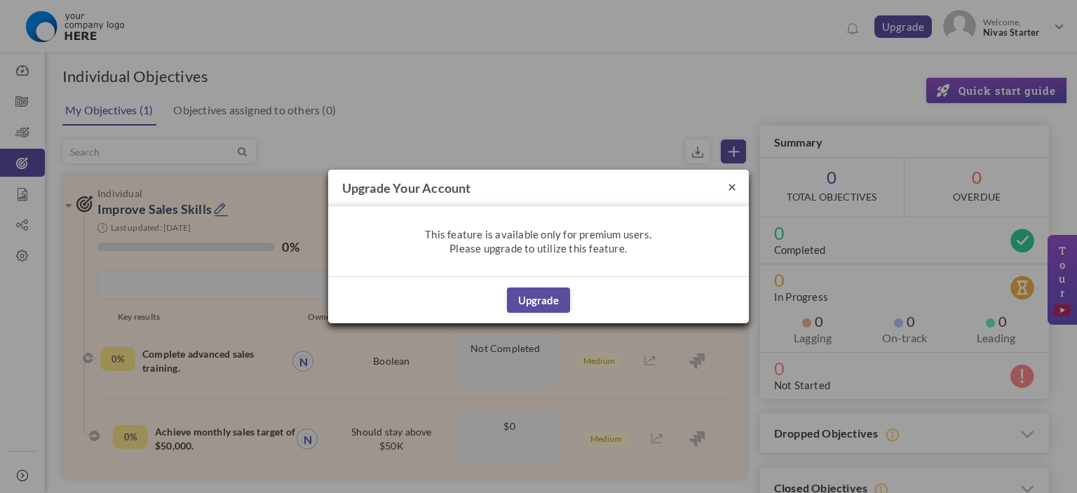
click at [730, 188] on button "×" at bounding box center [732, 186] width 8 height 15
